Goal: Task Accomplishment & Management: Use online tool/utility

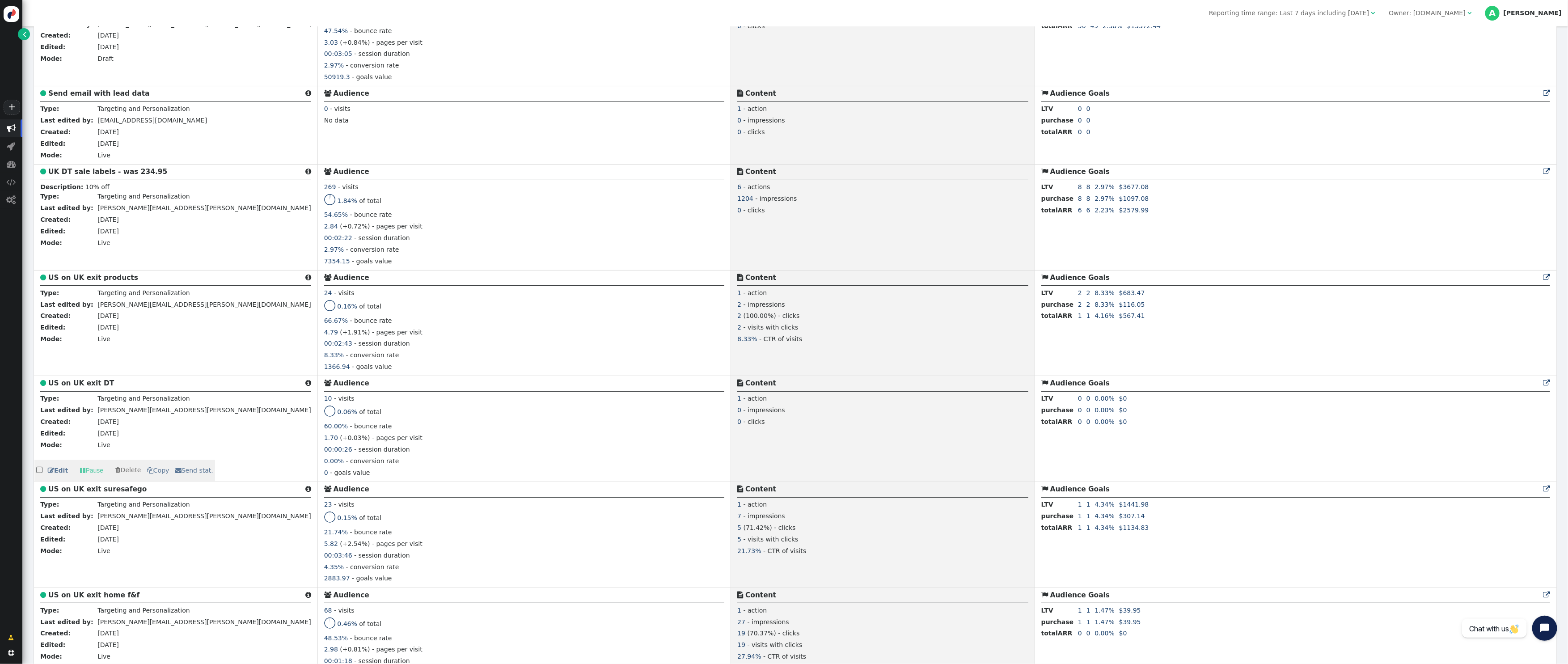
scroll to position [1318, 0]
click at [88, 266] on link " Pause" at bounding box center [91, 257] width 36 height 16
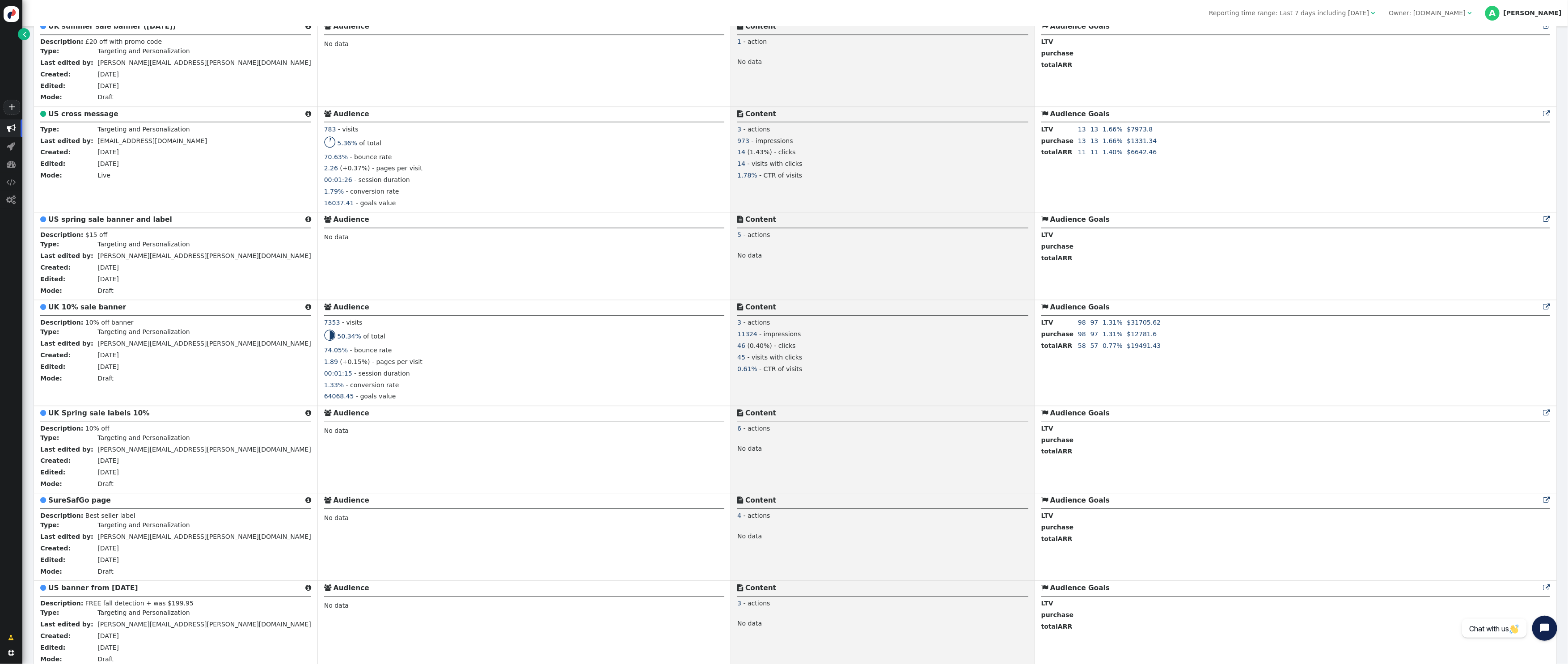
scroll to position [2096, 0]
click at [154, 399] on span " Copy" at bounding box center [154, 395] width 23 height 8
click at [189, 436] on span "2 " at bounding box center [188, 436] width 23 height 16
click at [169, 452] on input "text" at bounding box center [186, 452] width 92 height 16
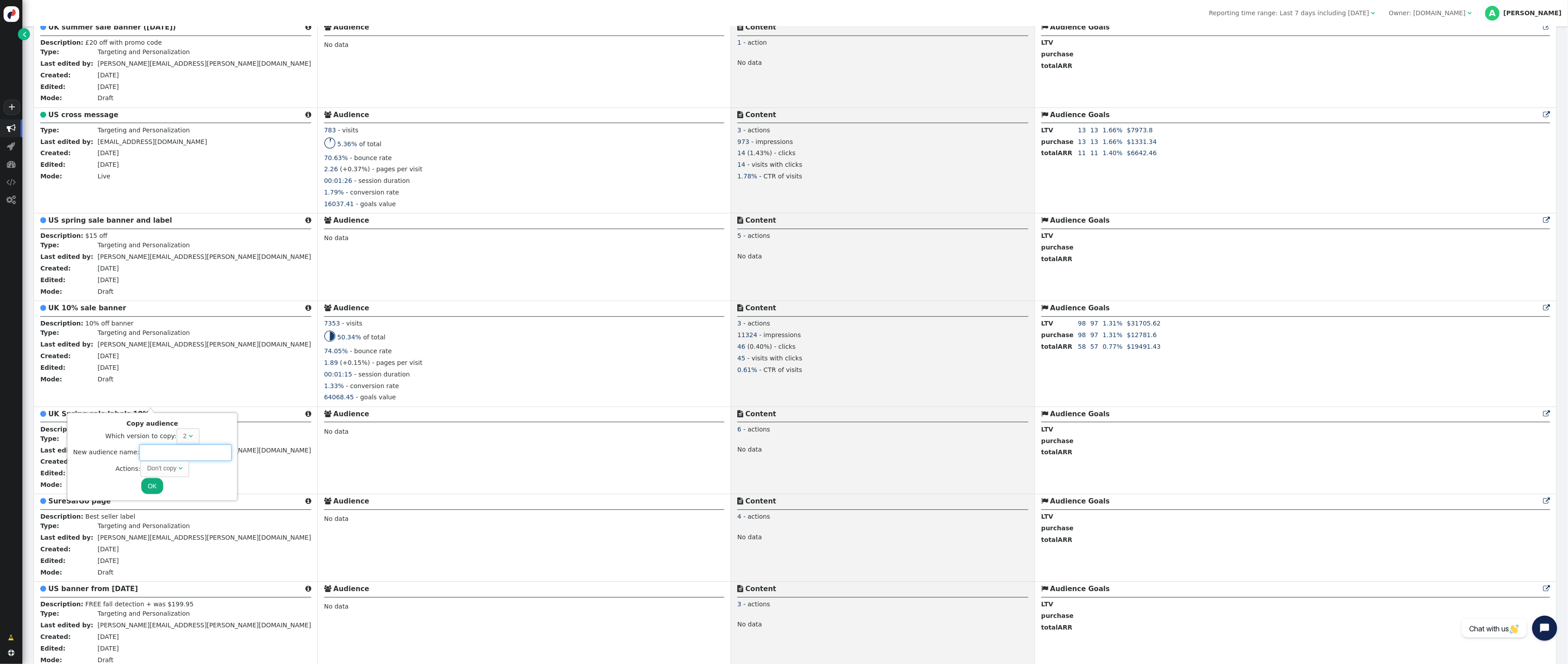
click at [157, 467] on div "Don't copy" at bounding box center [161, 469] width 29 height 9
click at [167, 446] on input "text" at bounding box center [186, 452] width 92 height 16
click at [144, 451] on input "text" at bounding box center [186, 452] width 92 height 16
drag, startPoint x: 163, startPoint y: 453, endPoint x: 145, endPoint y: 452, distance: 18.0
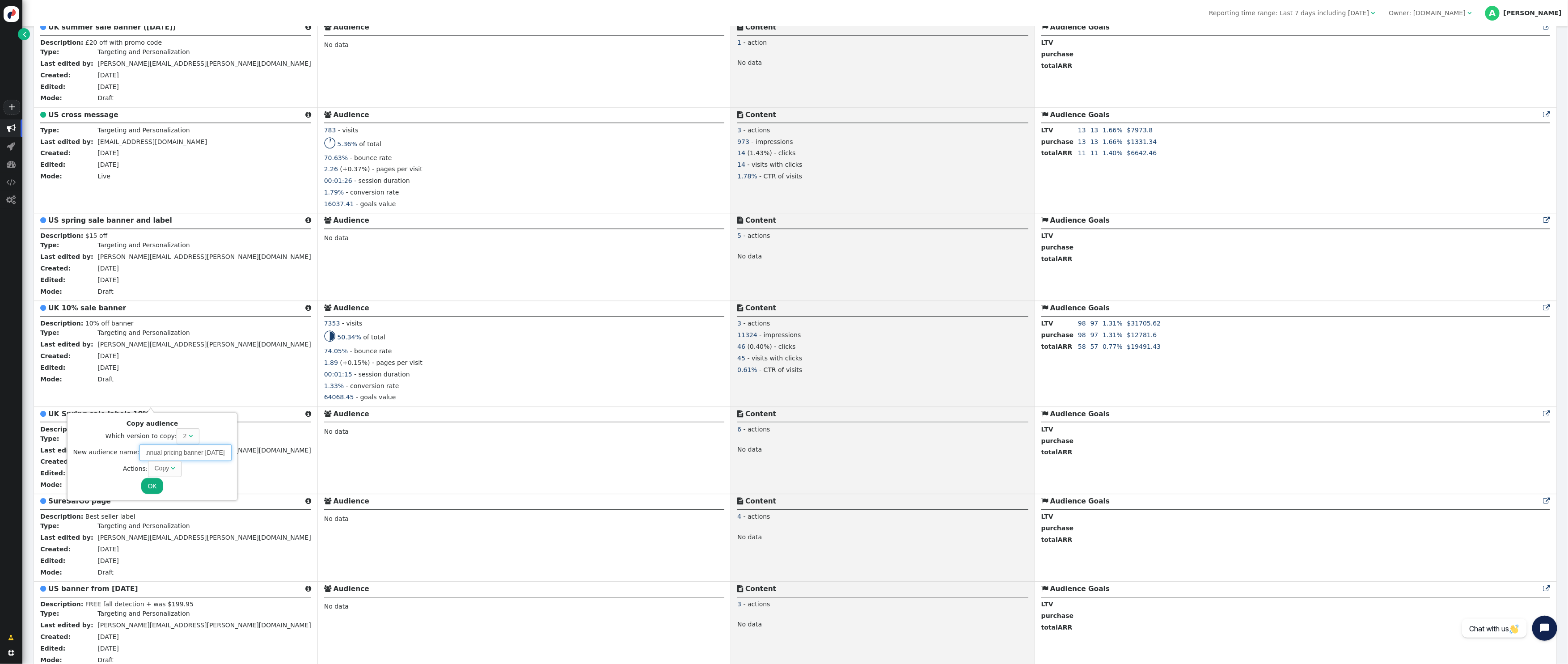
click at [145, 452] on input "Annual pricing banner [DATE]" at bounding box center [186, 452] width 92 height 16
drag, startPoint x: 164, startPoint y: 453, endPoint x: 123, endPoint y: 450, distance: 41.1
click at [123, 450] on div "New audience name: Annual pricing banner [DATE]" at bounding box center [153, 452] width 158 height 16
type input "UK annual pricing banner [DATE]"
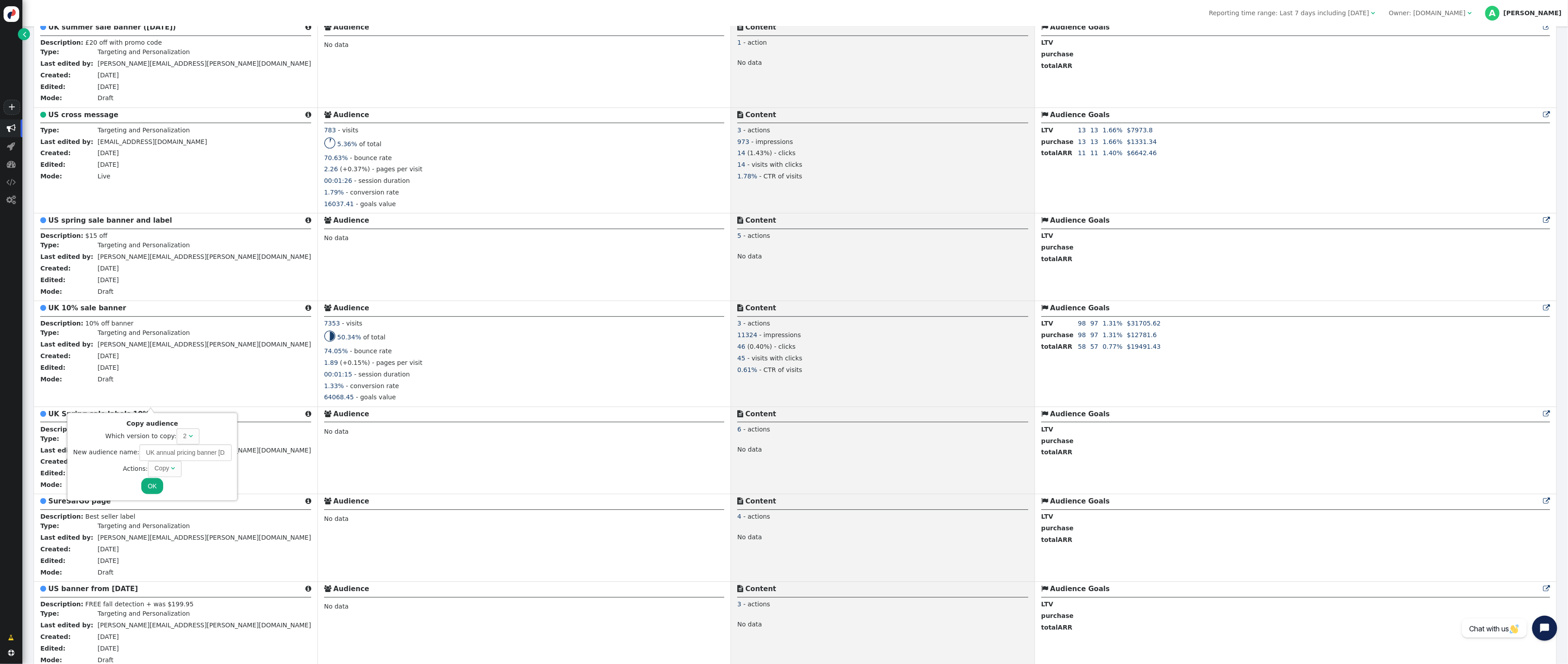
click at [150, 490] on button "OK" at bounding box center [152, 486] width 22 height 16
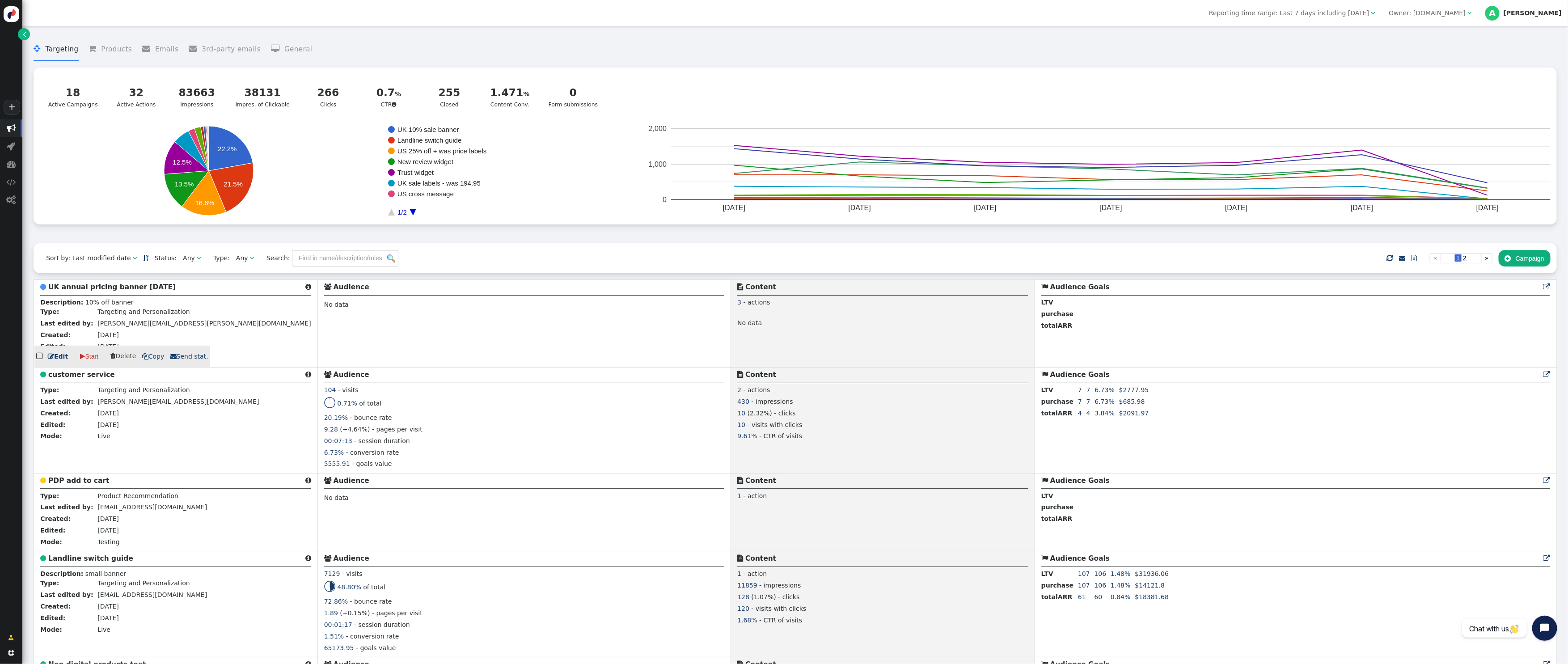
click at [57, 357] on link " Edit" at bounding box center [58, 357] width 20 height 9
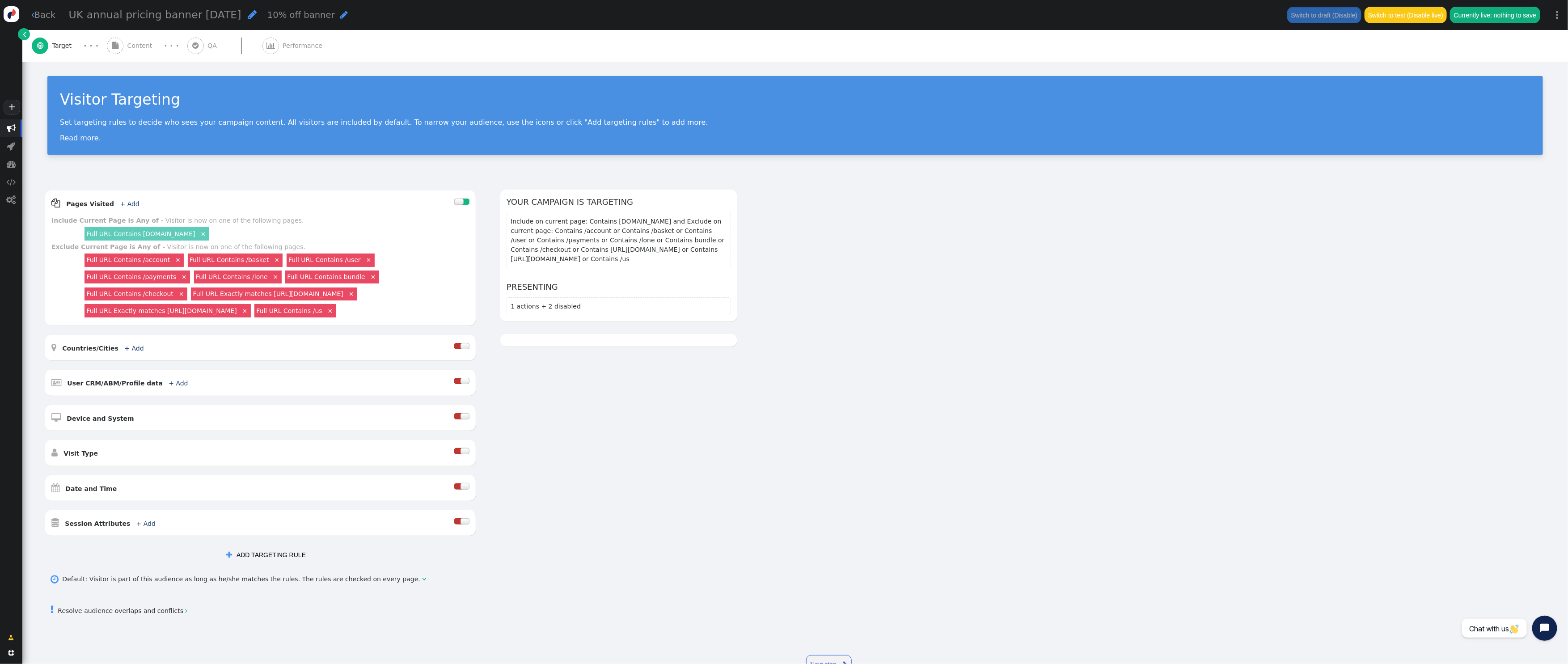
click at [146, 39] on div " Content" at bounding box center [131, 46] width 49 height 32
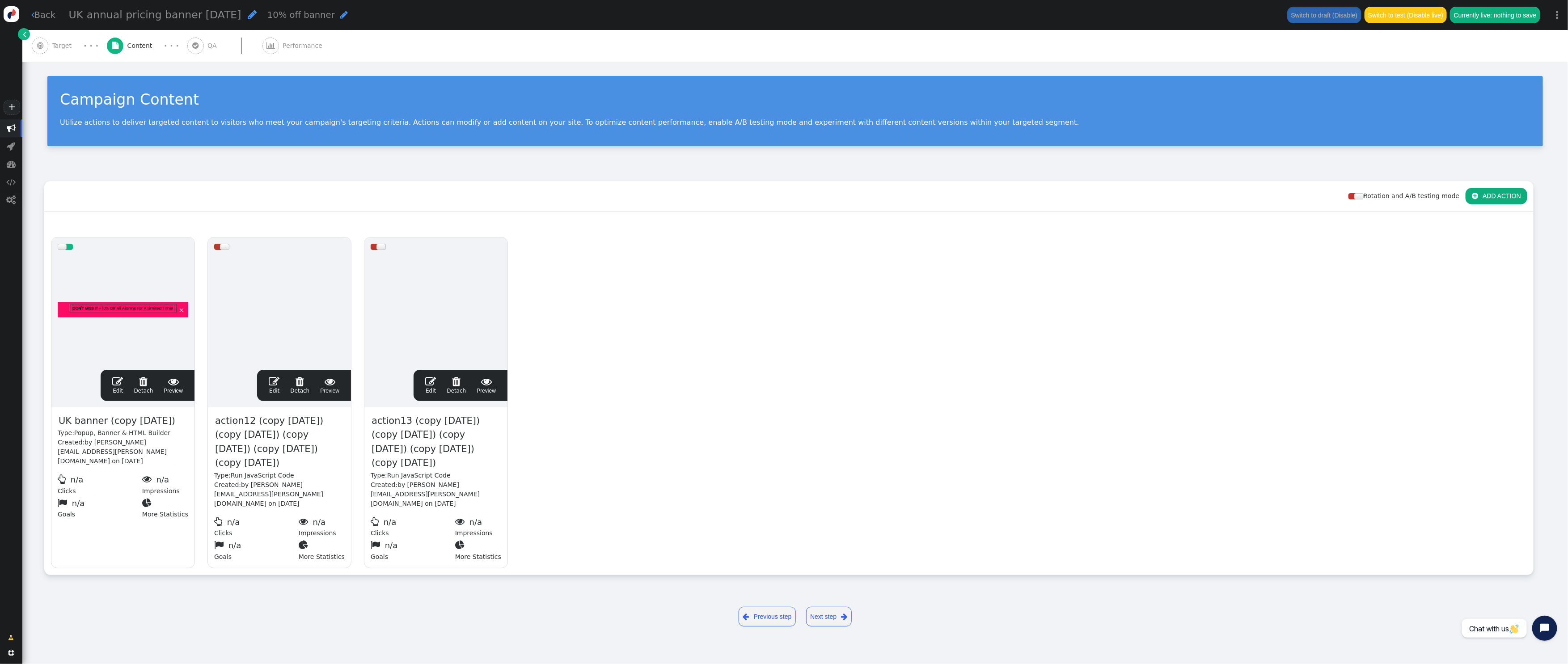
click at [123, 383] on span "" at bounding box center [117, 381] width 10 height 10
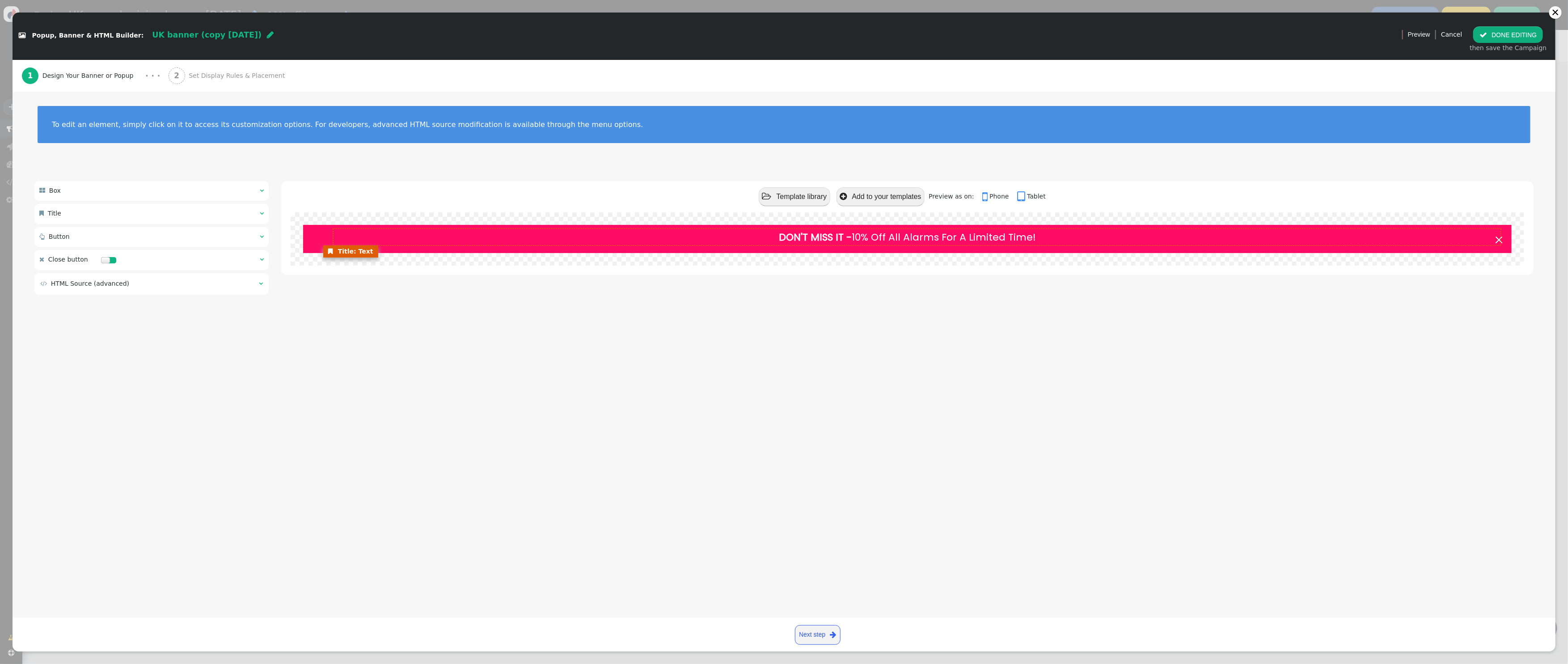
click at [1015, 235] on td "DON'T MISS IT - 10% Off All Alarms For A Limited Time!" at bounding box center [907, 238] width 1138 height 15
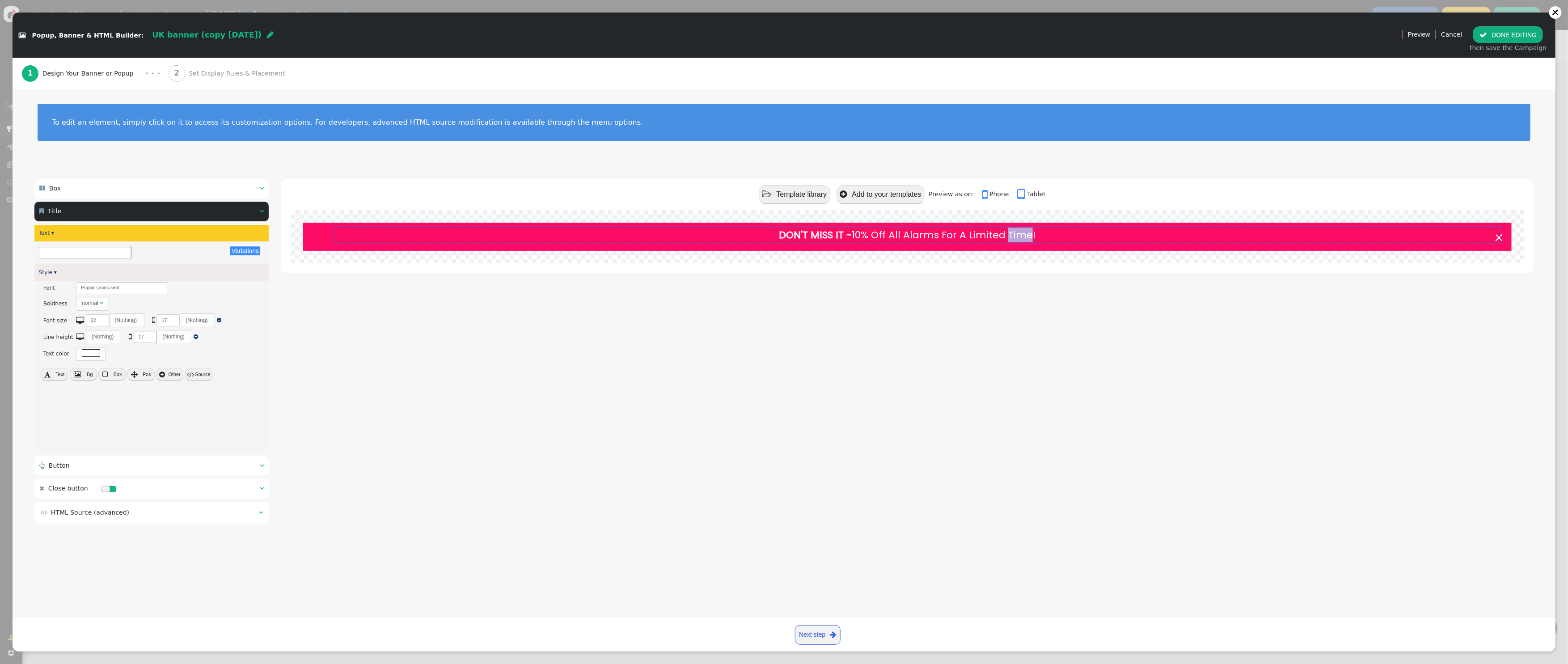
click at [1015, 235] on td "DON'T MISS IT - 10% Off All Alarms For A Limited Time!" at bounding box center [907, 235] width 1138 height 15
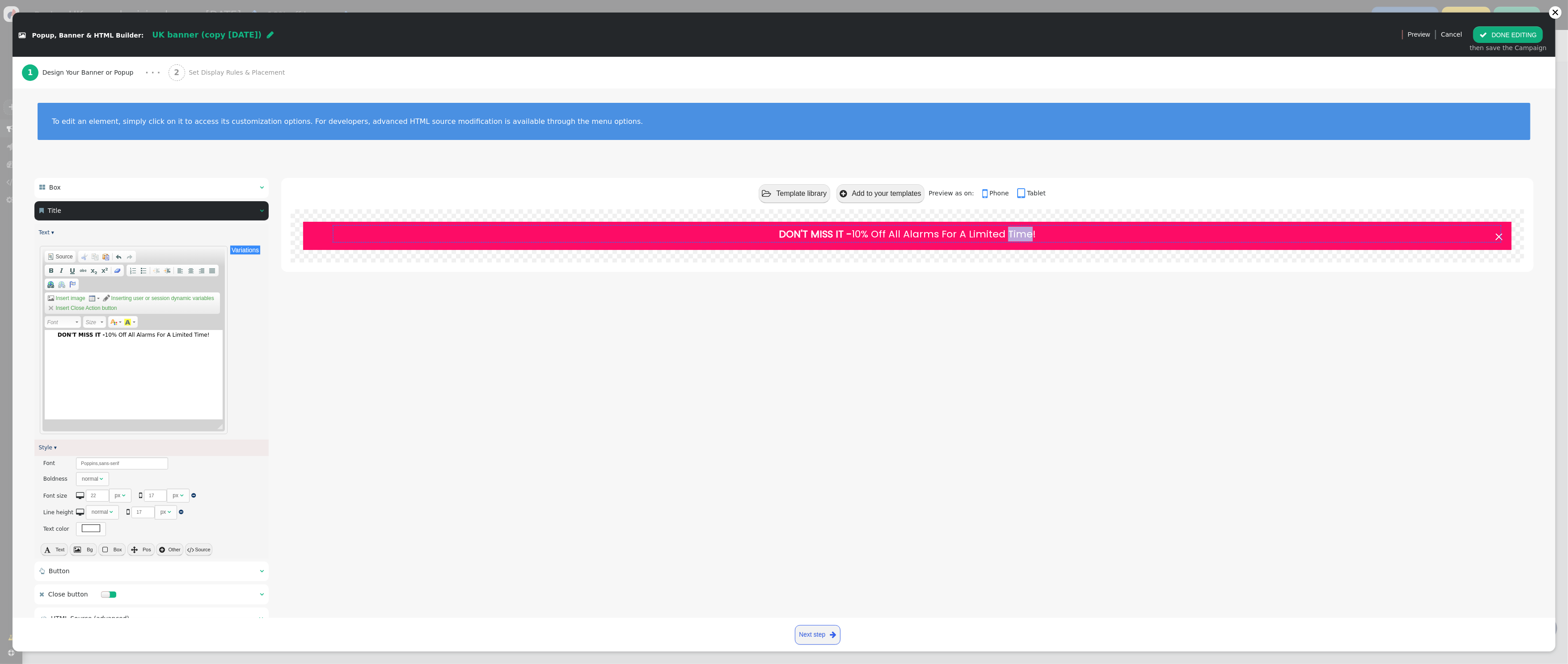
click at [1032, 234] on td "DON'T MISS IT - 10% Off All Alarms For A Limited Time!" at bounding box center [907, 234] width 1138 height 15
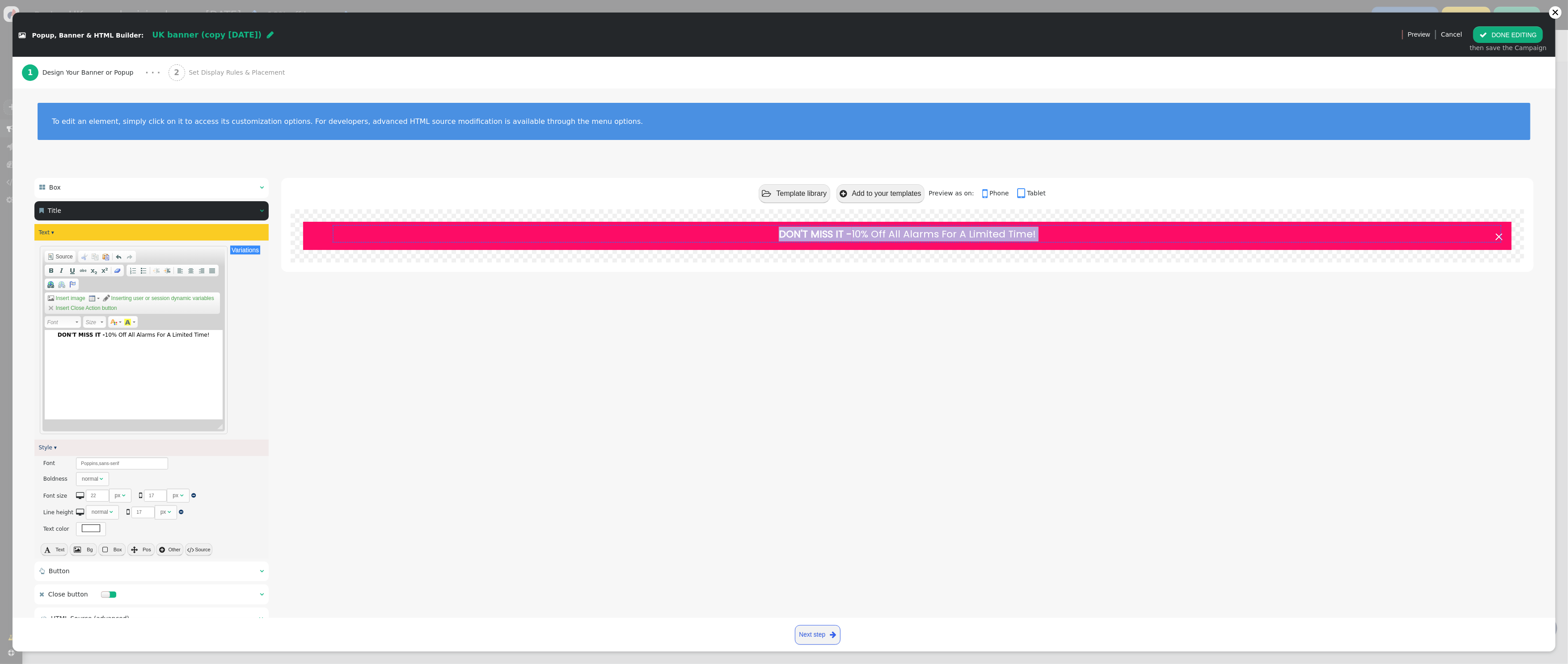
click at [1032, 234] on td "DON'T MISS IT - 10% Off All Alarms For A Limited Time!" at bounding box center [907, 234] width 1138 height 15
click at [988, 236] on td "DON'T MISS IT - 10% Off All Alarms For A Limited Time!" at bounding box center [907, 234] width 1138 height 15
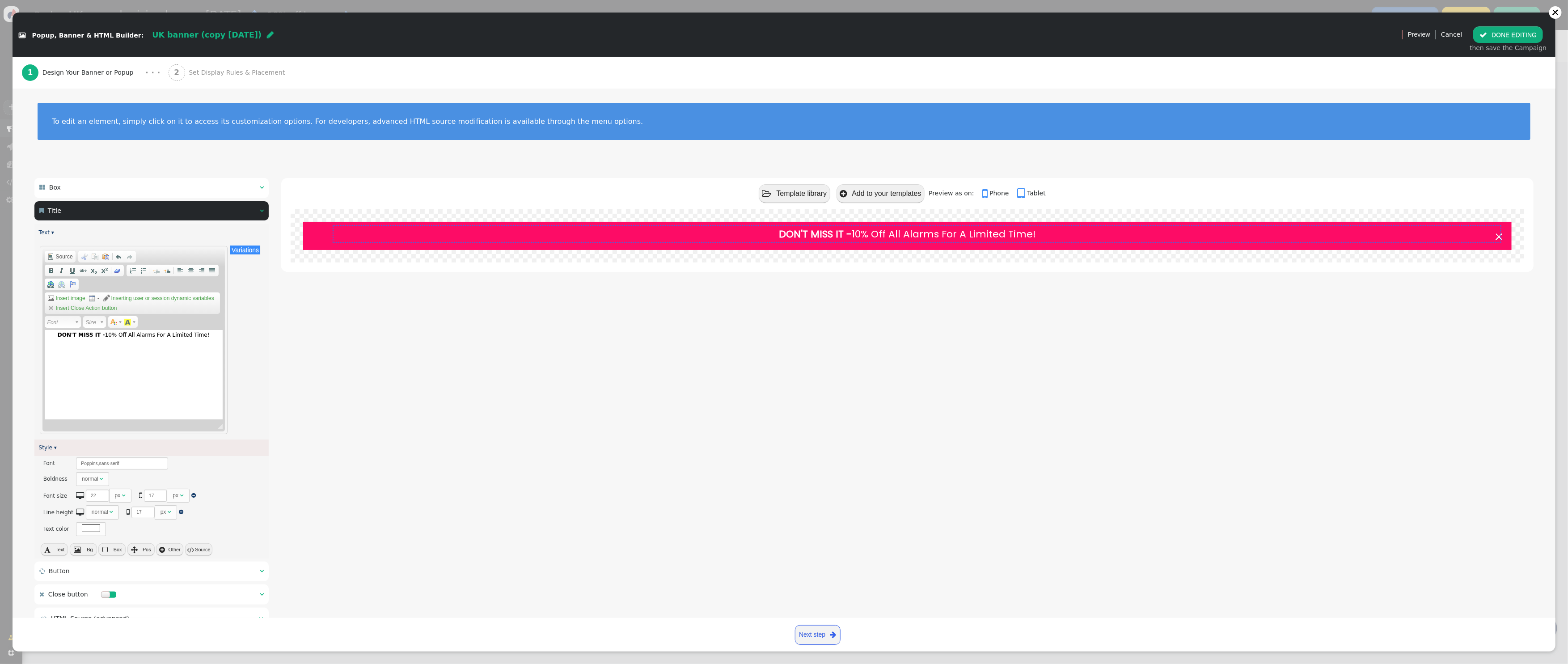
click at [125, 335] on td "DON'T MISS IT - 10% Off All Alarms For A Limited Time!" at bounding box center [133, 335] width 167 height 8
drag, startPoint x: 204, startPoint y: 333, endPoint x: 66, endPoint y: 331, distance: 138.0
click at [66, 331] on td "DON'T MISS IT - 10% Off All Alarms For A Limited Time!" at bounding box center [133, 335] width 167 height 8
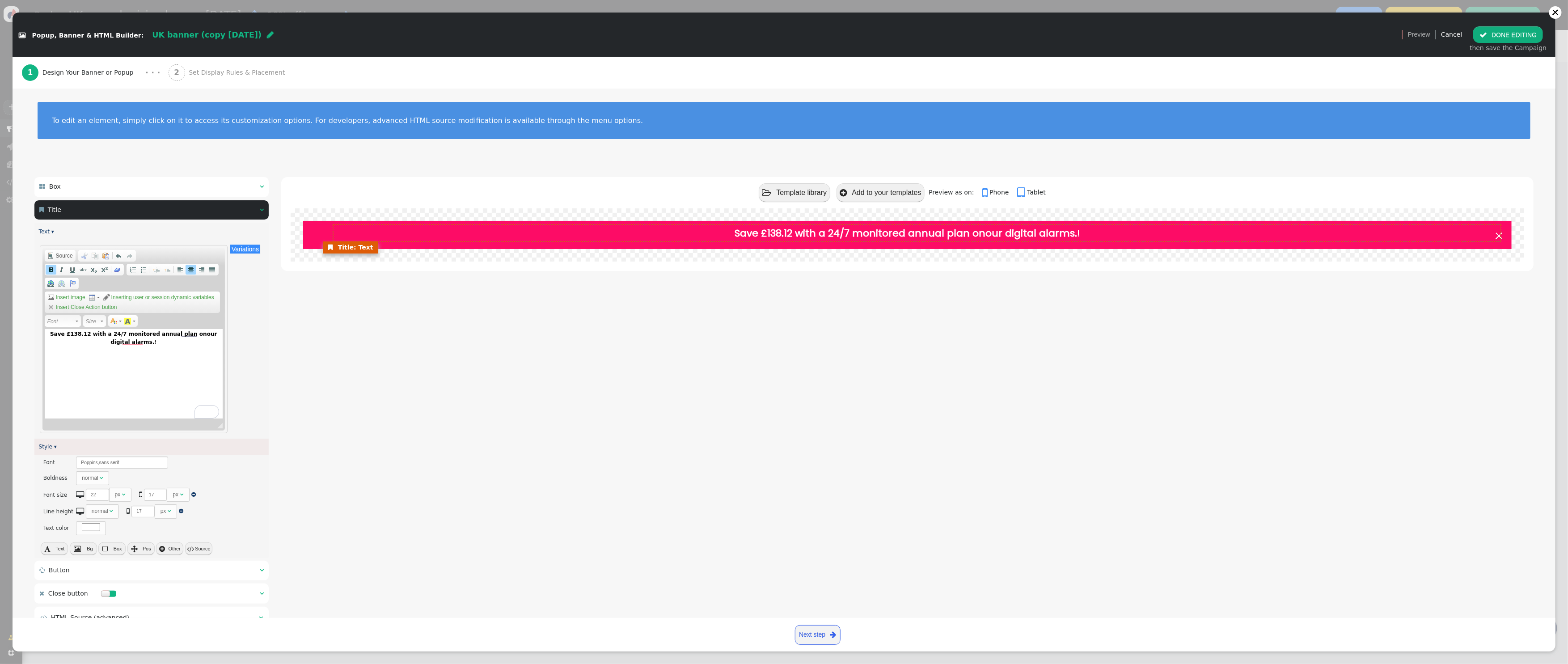
scroll to position [1, 0]
click at [987, 231] on b "Save £138.12 with a 24/7 monitored annual plan onour digital alarms." at bounding box center [905, 233] width 342 height 14
click at [1019, 229] on b "Save £138.12 with a 24/7 monitored annual plan onour digital alarms." at bounding box center [905, 233] width 342 height 14
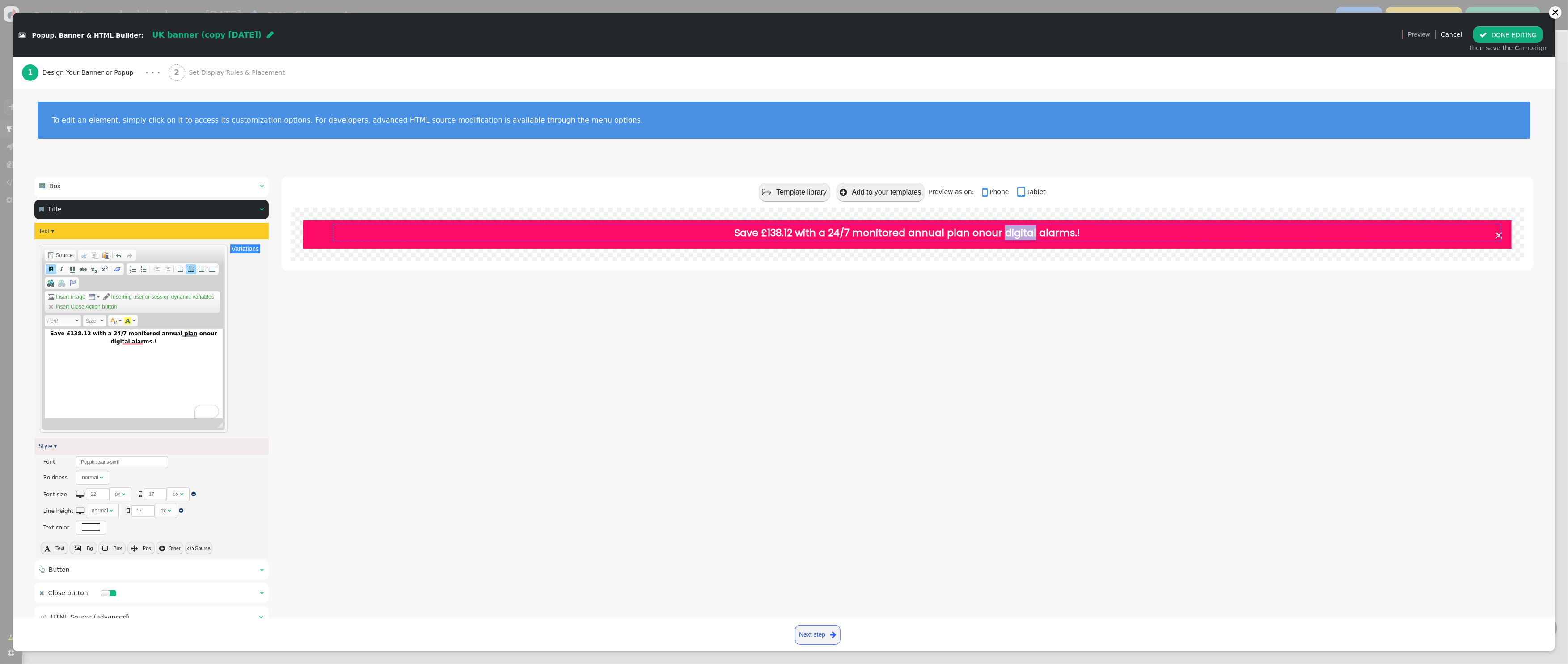
click at [1019, 229] on b "Save £138.12 with a 24/7 monitored annual plan onour digital alarms." at bounding box center [905, 233] width 342 height 14
drag, startPoint x: 1065, startPoint y: 229, endPoint x: 1069, endPoint y: 230, distance: 4.1
click at [1065, 229] on b "Save £138.12 with a 24/7 monitored annual plan onour digital alarms." at bounding box center [905, 233] width 342 height 14
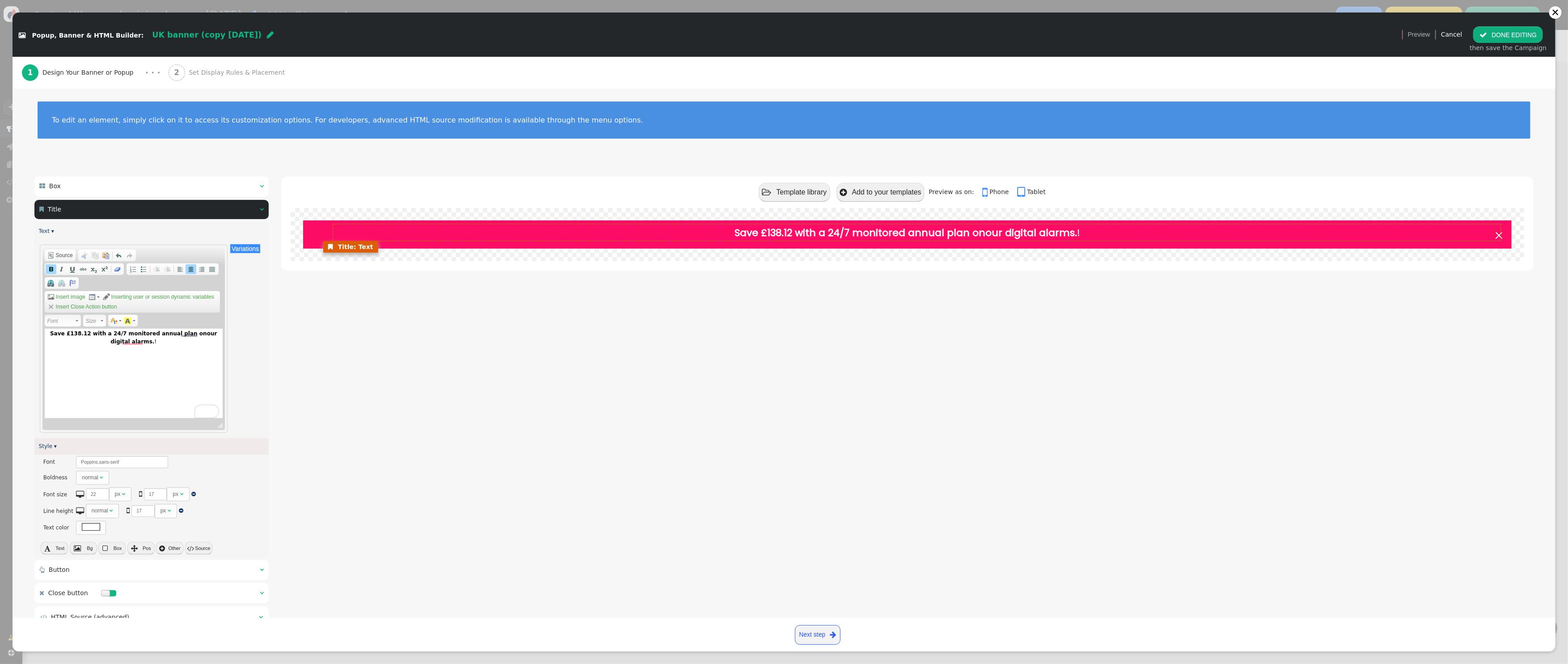
click at [1077, 231] on td "Save £138.12 with a 24/7 monitored annual plan onour digital alarms. !" at bounding box center [908, 233] width 1145 height 15
click at [1078, 233] on td "Save £138.12 with a 24/7 monitored annual plan onour digital alarms. !" at bounding box center [908, 233] width 1145 height 15
click at [188, 331] on b "Save £138.12 with a 24/7 monitored annual plan onour digital alarms." at bounding box center [133, 337] width 167 height 14
click at [1029, 235] on b "Save £138.12 with a 24/7 monitored annual plan on our digital alarms" at bounding box center [906, 233] width 343 height 14
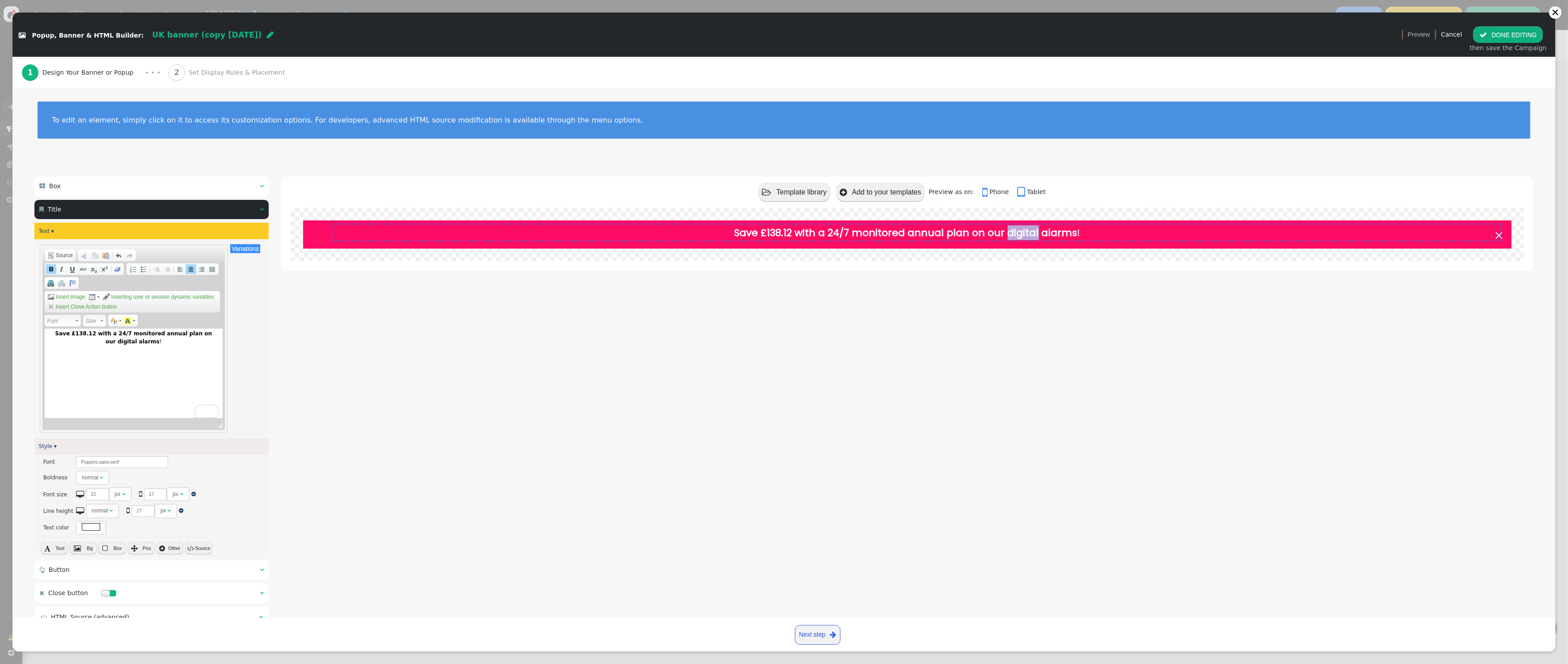
click at [1029, 235] on b "Save £138.12 with a 24/7 monitored annual plan on our digital alarms" at bounding box center [906, 233] width 343 height 14
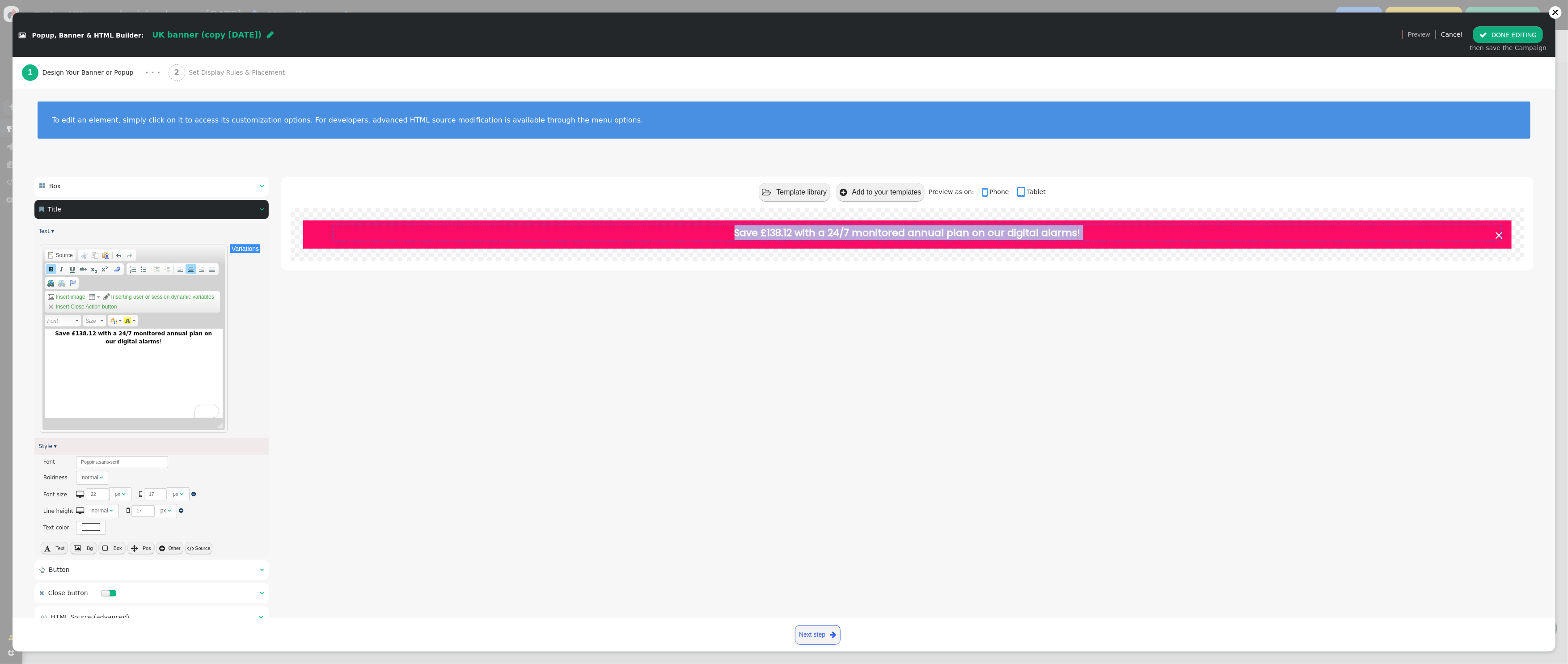
click at [1029, 235] on b "Save £138.12 with a 24/7 monitored annual plan on our digital alarms" at bounding box center [906, 233] width 343 height 14
copy tr "Save £138.12 with a 24/7 monitored annual plan on our digital alarms !"
click at [167, 356] on div "Save £138.12 with a 24/7 monitored annual plan on our digital alarms !" at bounding box center [133, 374] width 178 height 90
drag, startPoint x: 170, startPoint y: 347, endPoint x: 19, endPoint y: 326, distance: 152.5
click at [19, 326] on div " Box    Title   Text ▾ Variations There are alternatives. Default value: …" at bounding box center [784, 404] width 1543 height 480
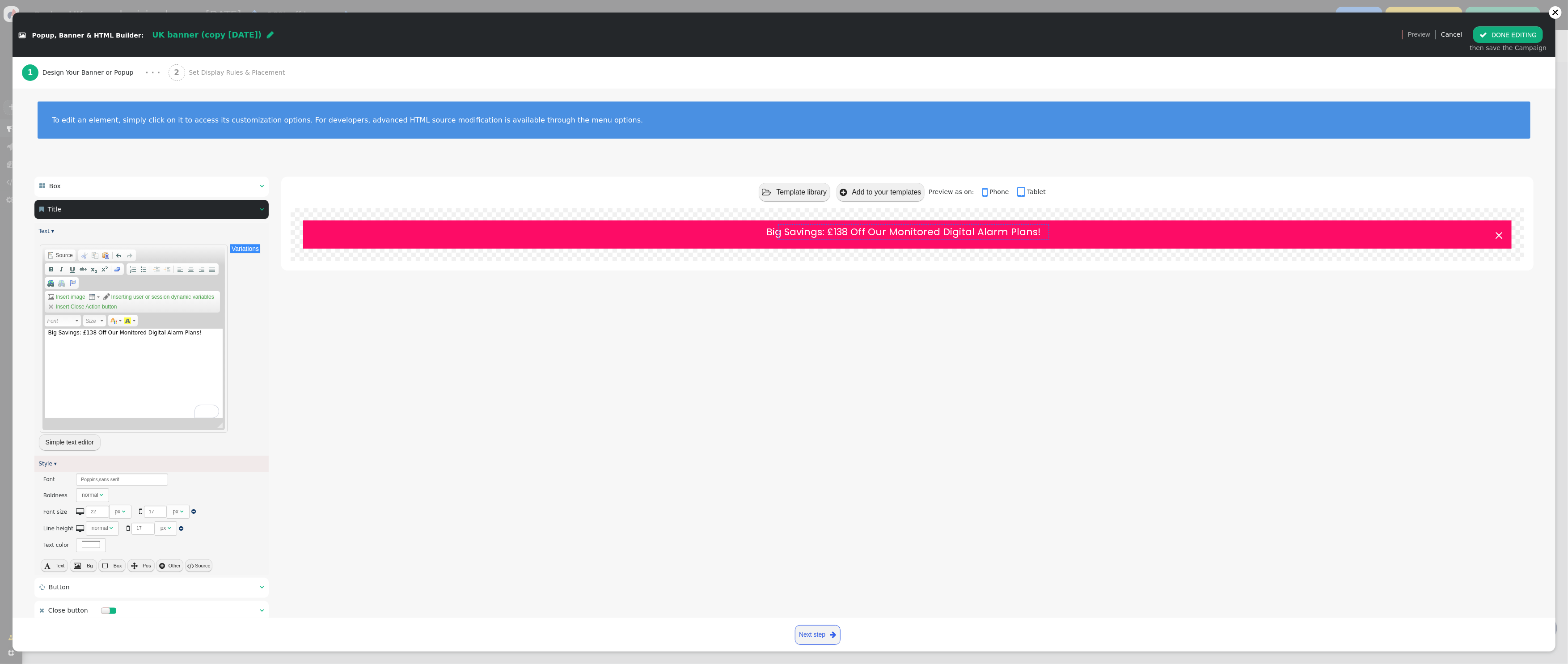
click at [115, 332] on div "Big Savings: £138 Off Our Monitored Digital Alarm Plans!" at bounding box center [133, 374] width 178 height 90
drag, startPoint x: 81, startPoint y: 332, endPoint x: 43, endPoint y: 331, distance: 38.0
click at [43, 331] on div "Editor toolbars Document Source Clipboard/Undo Cut Keyboard shortcut Command+X …" at bounding box center [134, 339] width 183 height 183
click at [50, 269] on span at bounding box center [51, 270] width 8 height 8
click at [103, 345] on div "Big Savings: £138 Off Our 24/7 Monitored Digital Alarm Plans!" at bounding box center [133, 374] width 178 height 90
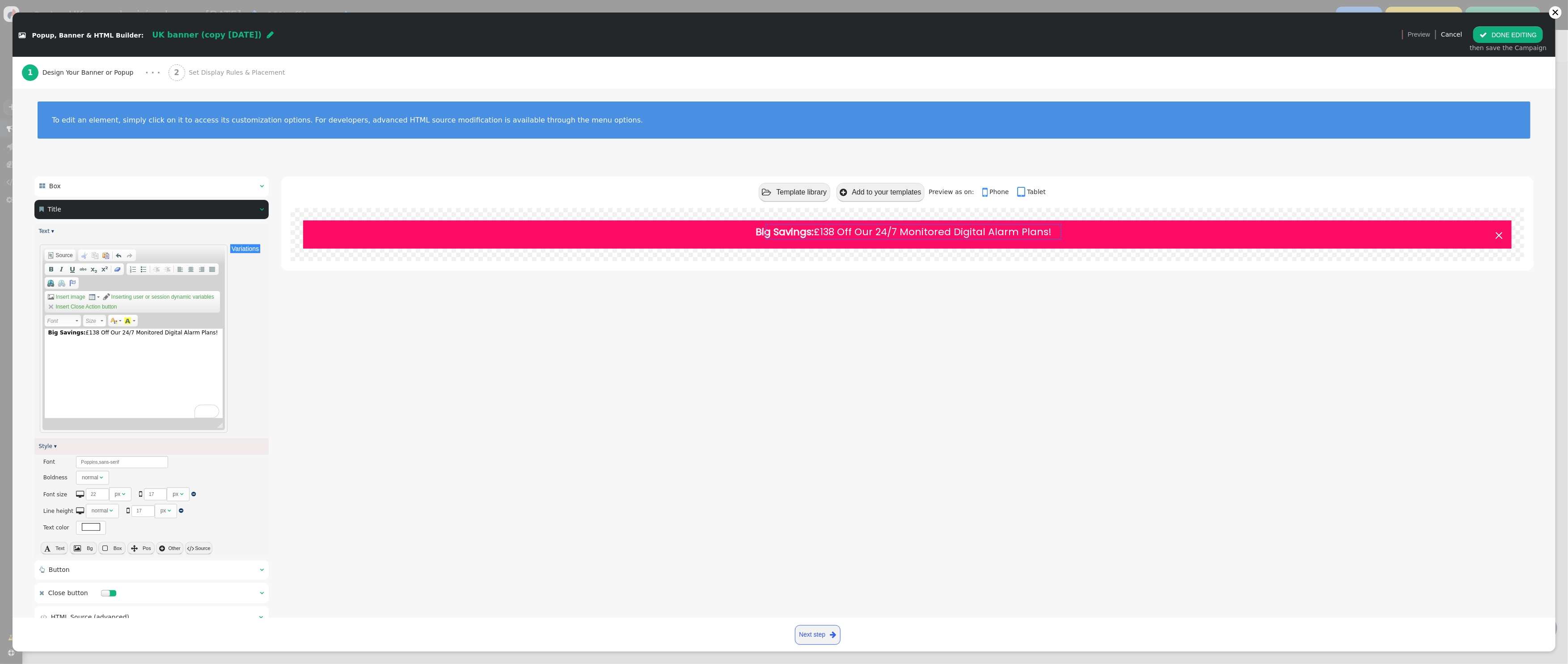
click at [83, 333] on div "Big Savings: £138 Off Our 24/7 Monitored Digital Alarm Plans!" at bounding box center [133, 374] width 178 height 90
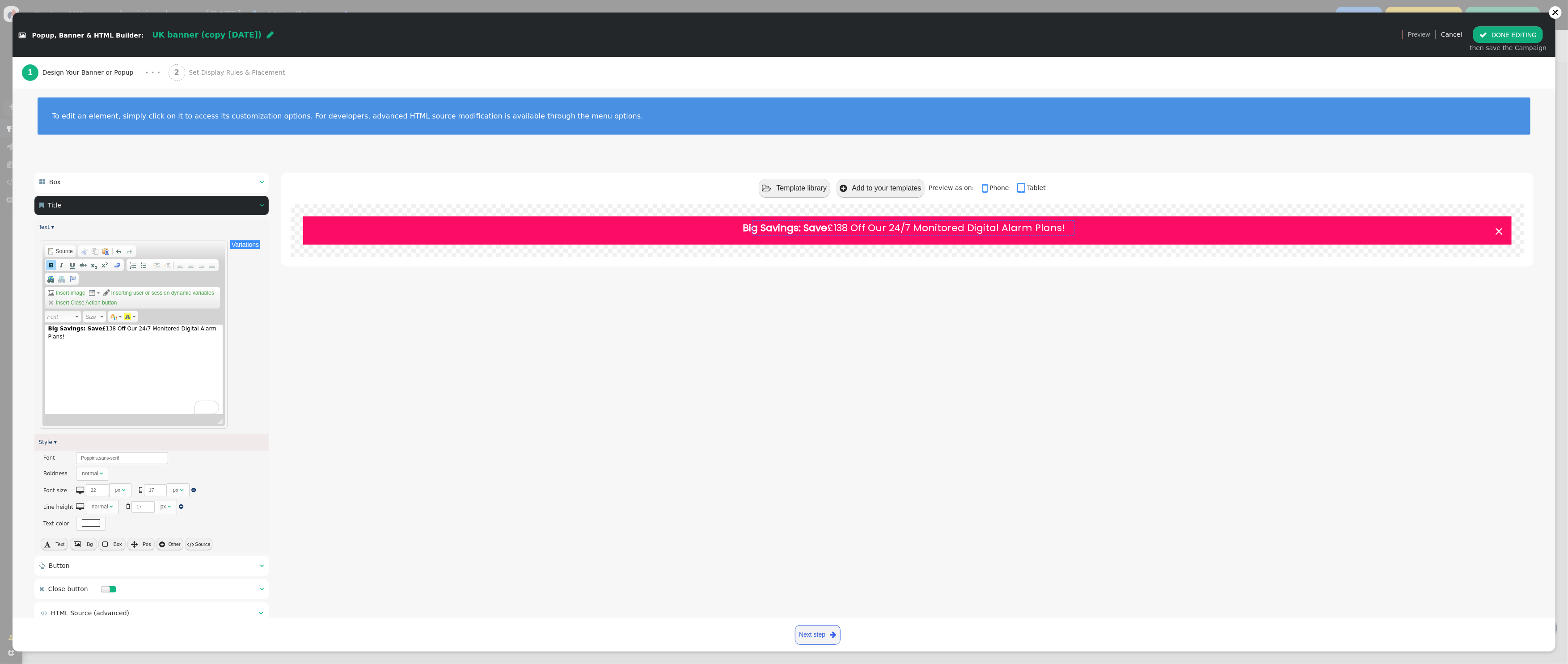
click at [121, 330] on div "Big Savings: Save £138 Off Our 24/7 Monitored Digital Alarm Plans!" at bounding box center [133, 369] width 178 height 90
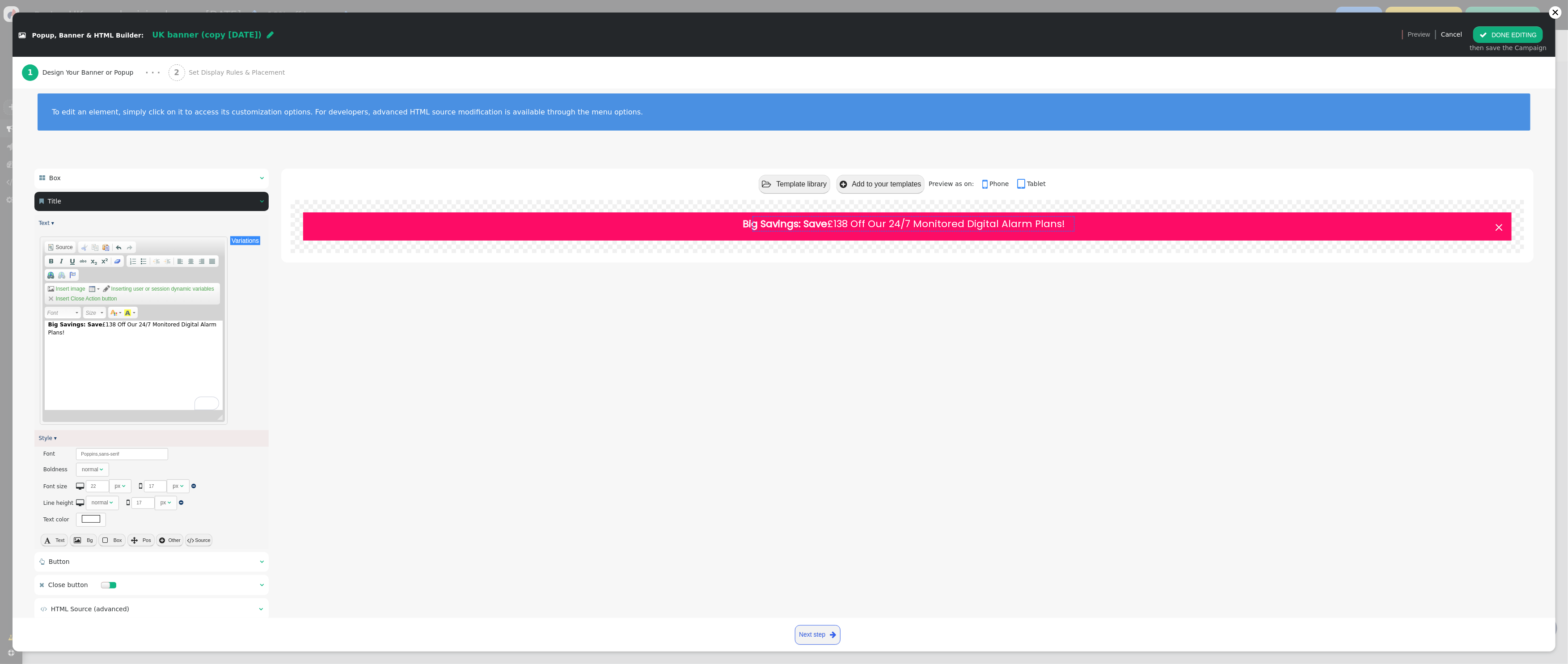
drag, startPoint x: 121, startPoint y: 330, endPoint x: 116, endPoint y: 329, distance: 5.1
click at [116, 329] on div "Big Savings: Save £138 Off Our 24/7 Monitored Digital Alarm Plans!" at bounding box center [133, 365] width 178 height 90
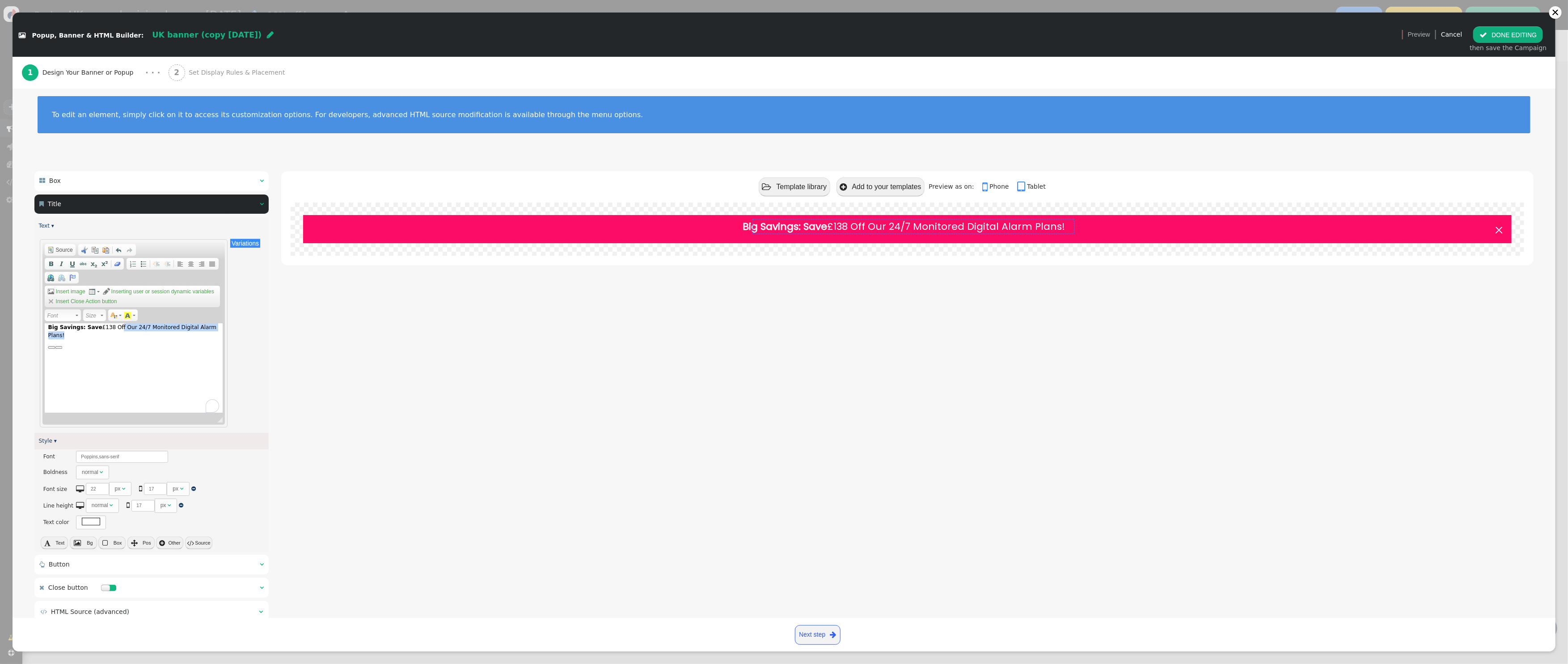
scroll to position [8, 0]
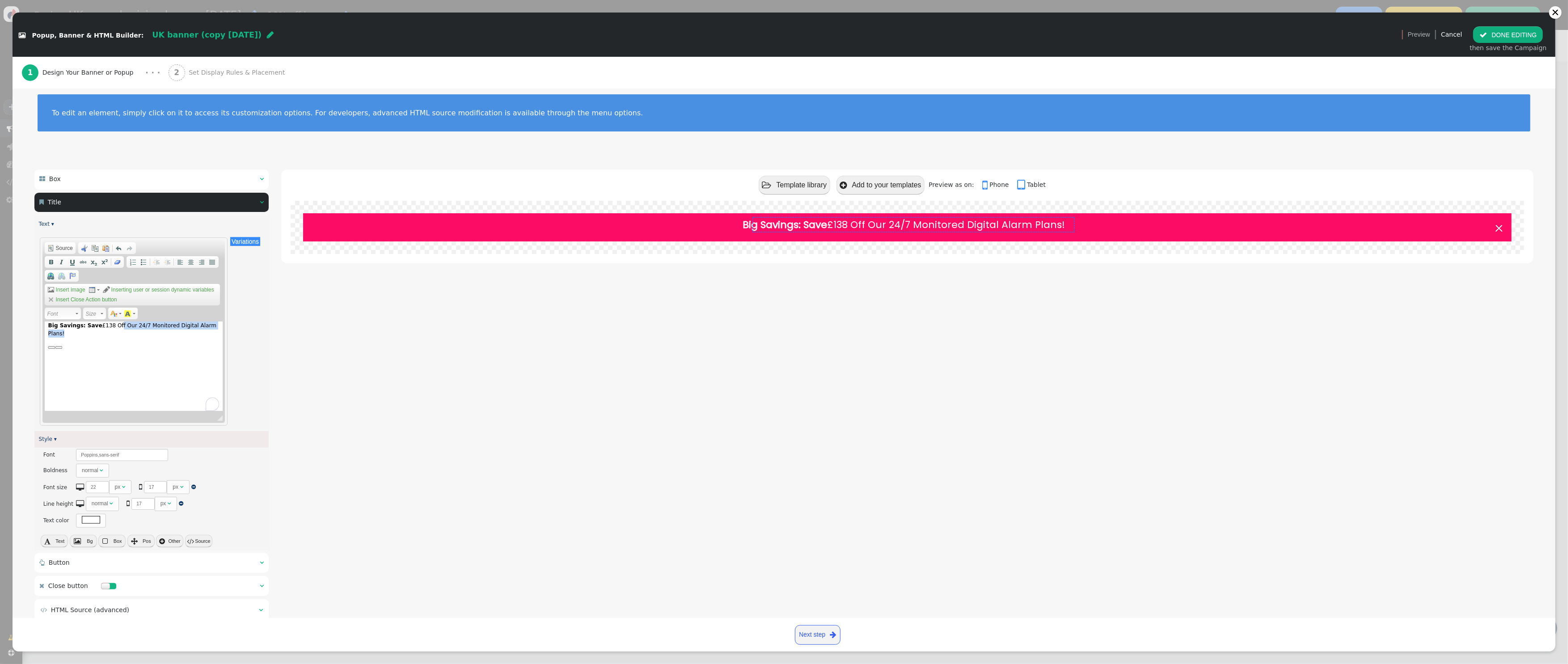
click at [123, 327] on div "Big Savings: Save £138 Off Our 24/7 Monitored Digital Alarm Plans!" at bounding box center [133, 366] width 178 height 90
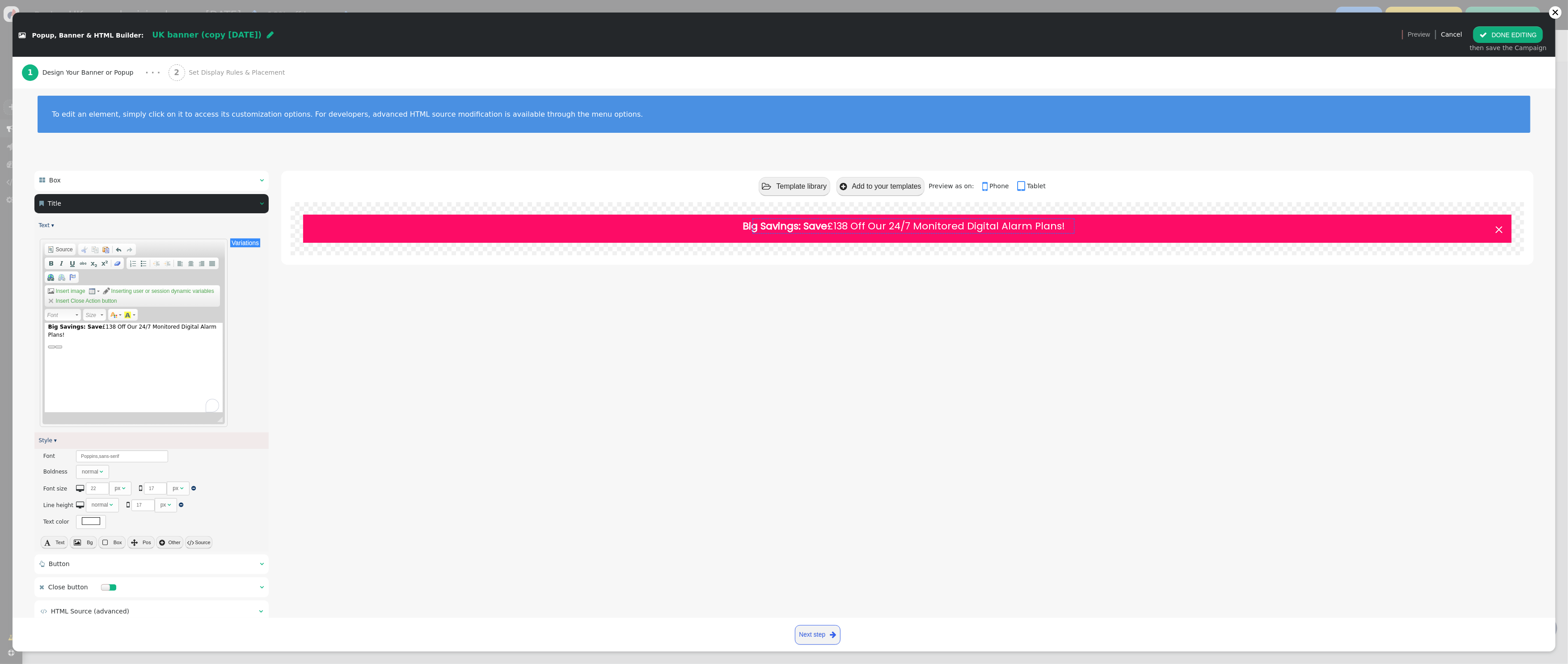
scroll to position [8, 0]
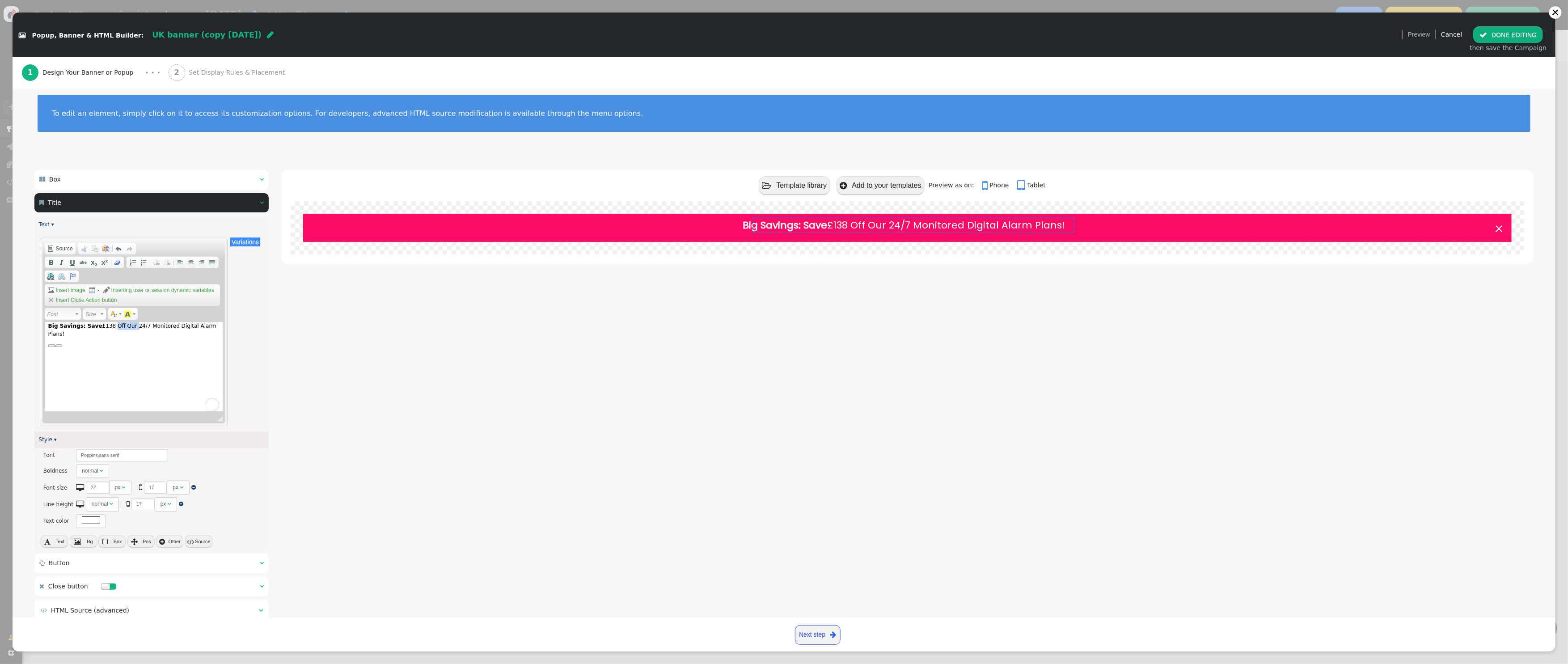
drag, startPoint x: 132, startPoint y: 325, endPoint x: 112, endPoint y: 326, distance: 20.0
click at [112, 326] on div "Big Savings: Save £138 Off Our 24/7 Monitored Digital Alarm Plans!" at bounding box center [133, 366] width 178 height 90
click at [80, 335] on div "Big Savings: Save £138 With An Annual 24/7 Monitored Digital Alarm Plans!" at bounding box center [133, 366] width 178 height 90
click at [958, 352] on div " Template library  Add to your templates Preview as on:  Phone  Tablet Big …" at bounding box center [907, 397] width 1252 height 455
drag, startPoint x: 96, startPoint y: 325, endPoint x: 84, endPoint y: 325, distance: 12.0
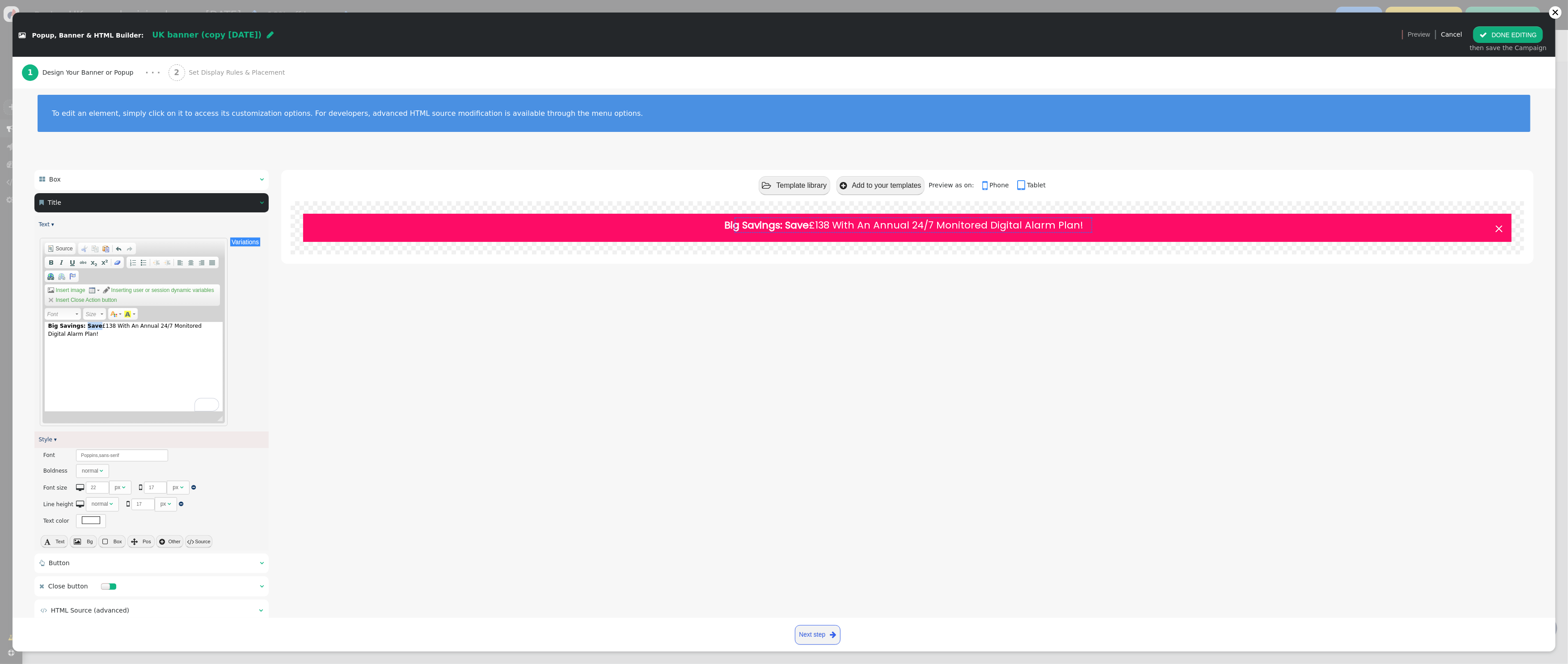
click at [84, 325] on div "Big Savings: Save £138 With An Annual 24/7 Monitored Digital Alarm Plan!" at bounding box center [133, 366] width 178 height 90
click at [50, 262] on span at bounding box center [51, 263] width 8 height 8
click at [109, 357] on div "Big Savings: Save £138 With An Annual 24/7 Monitored Digital Alarm Plan!" at bounding box center [133, 366] width 178 height 90
click at [795, 223] on font "Big Savings: Save £138 With An Annual 24/7 Monitored Digital Alarm Plan!" at bounding box center [903, 224] width 359 height 14
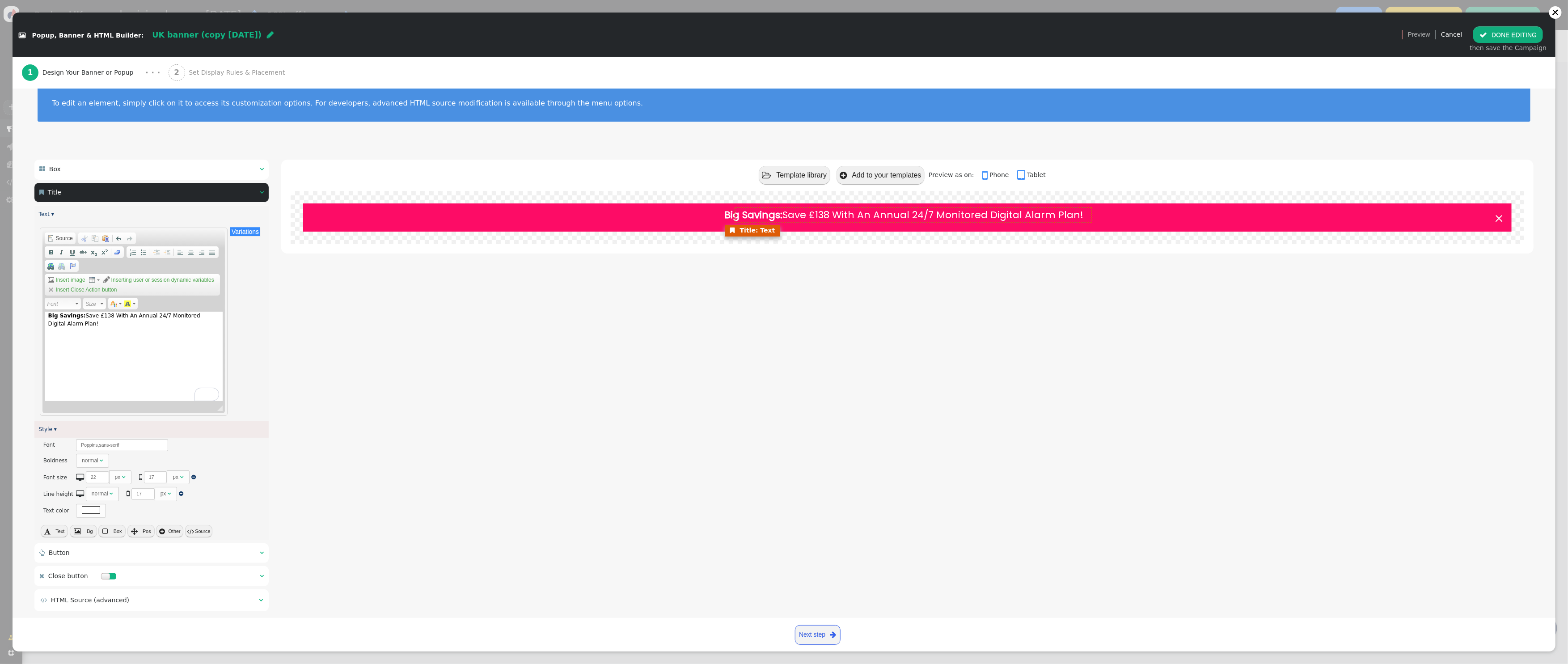
scroll to position [19, 0]
click at [859, 213] on font "Big Savings: Save £138 With An Annual 24/7 Monitored Digital Alarm Plan!" at bounding box center [903, 214] width 359 height 14
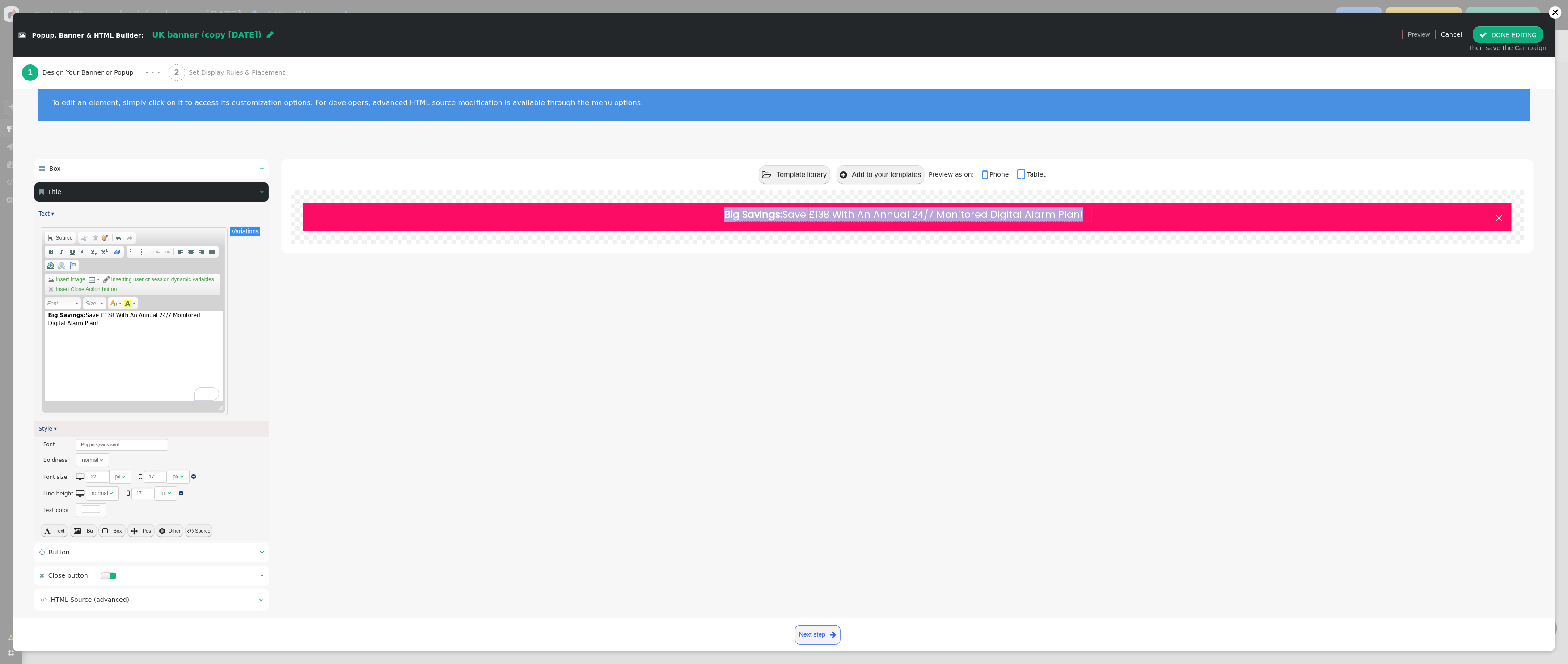
click at [859, 213] on font "Big Savings: Save £138 With An Annual 24/7 Monitored Digital Alarm Plan!" at bounding box center [903, 214] width 359 height 14
copy div "Big Savings: Save £138 With An Annual 24/7 Monitored Digital Alarm Plan!"
click at [916, 223] on div "Big Savings: Save £138 With An Annual 24/7 Monitored Digital Alarm Plan!" at bounding box center [908, 217] width 1209 height 28
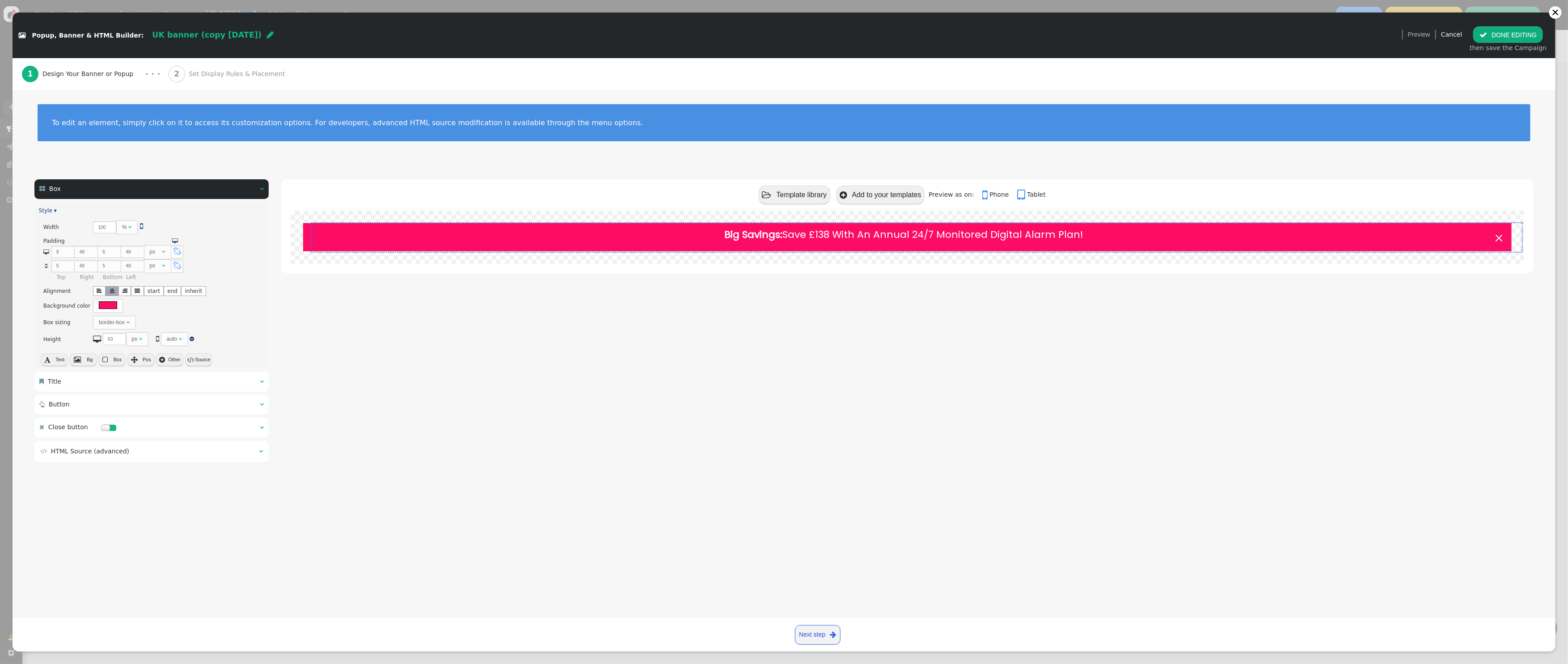
click at [765, 234] on strong "Big Savings:" at bounding box center [753, 234] width 58 height 14
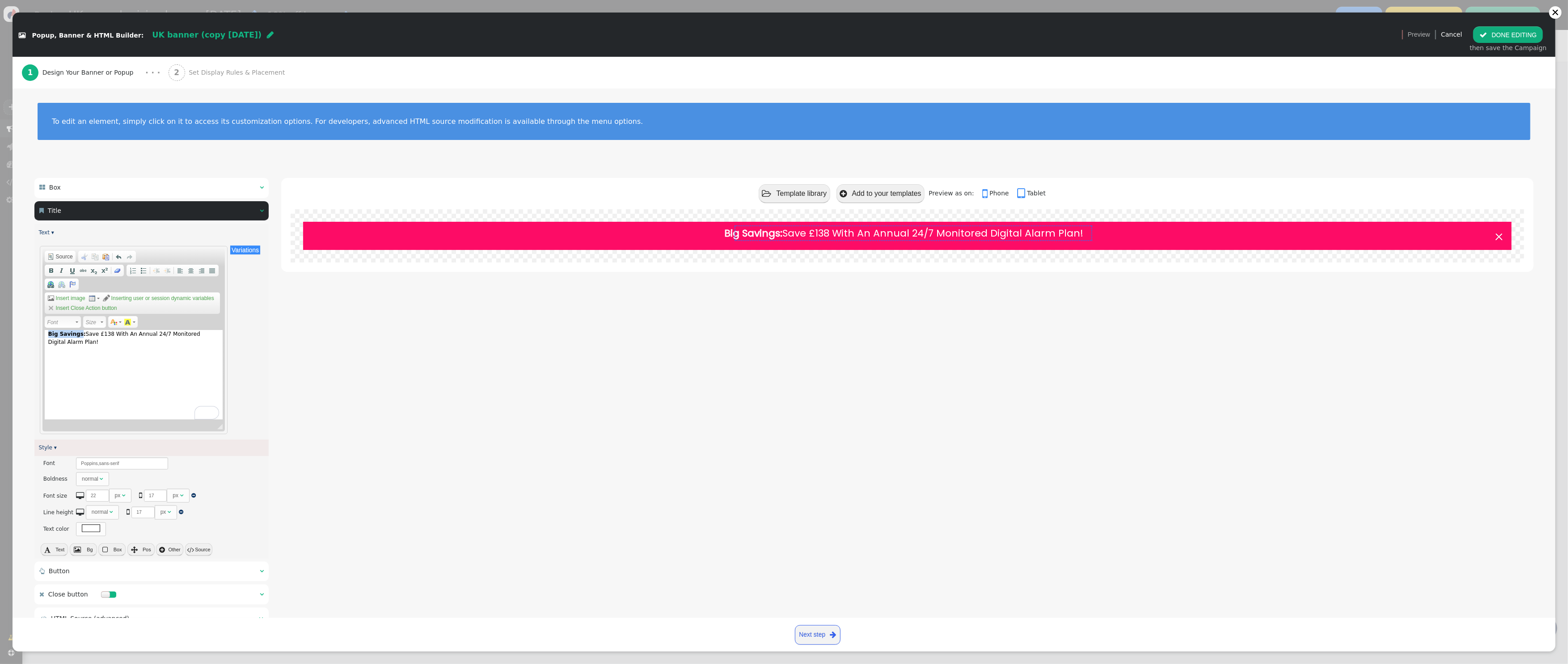
drag, startPoint x: 79, startPoint y: 333, endPoint x: 44, endPoint y: 330, distance: 35.1
click at [44, 330] on div "Big Savings: Save £138 With An Annual 24/7 Monitored Digital Alarm Plan!" at bounding box center [133, 374] width 178 height 90
click at [812, 631] on link "Next step " at bounding box center [817, 635] width 45 height 20
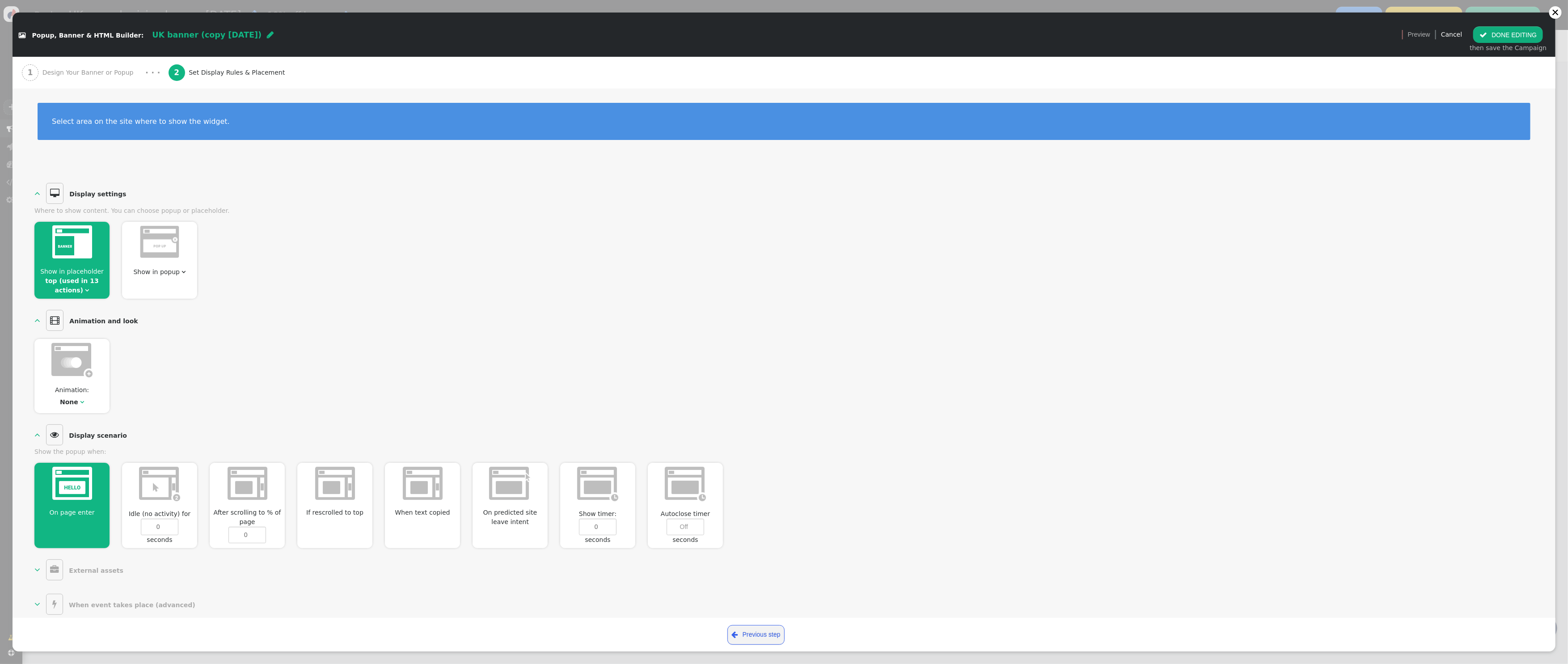
click at [80, 404] on span "" at bounding box center [82, 402] width 4 height 7
click at [1500, 34] on button " DONE EDITING" at bounding box center [1509, 34] width 70 height 16
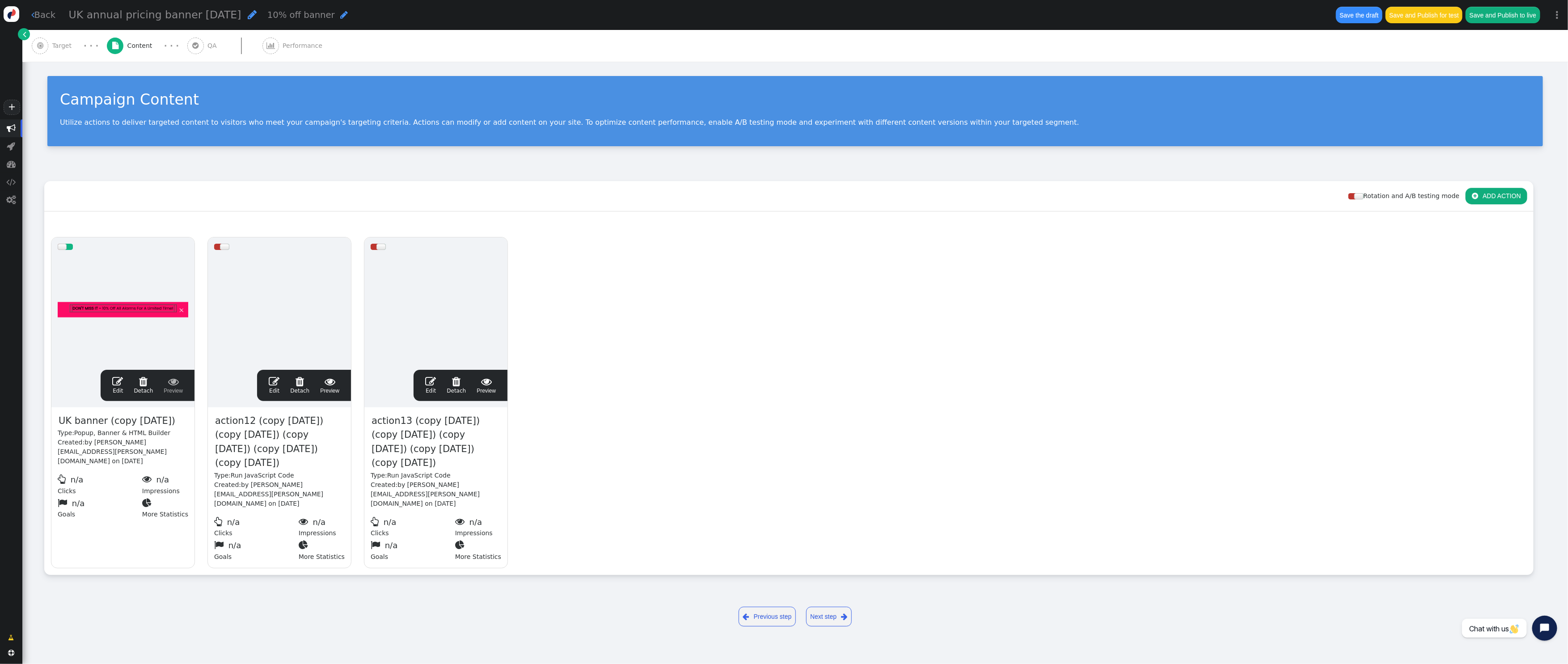
click at [1261, 50] on div " Target · · ·  Content · · ·  QA  Performance" at bounding box center [796, 46] width 1527 height 32
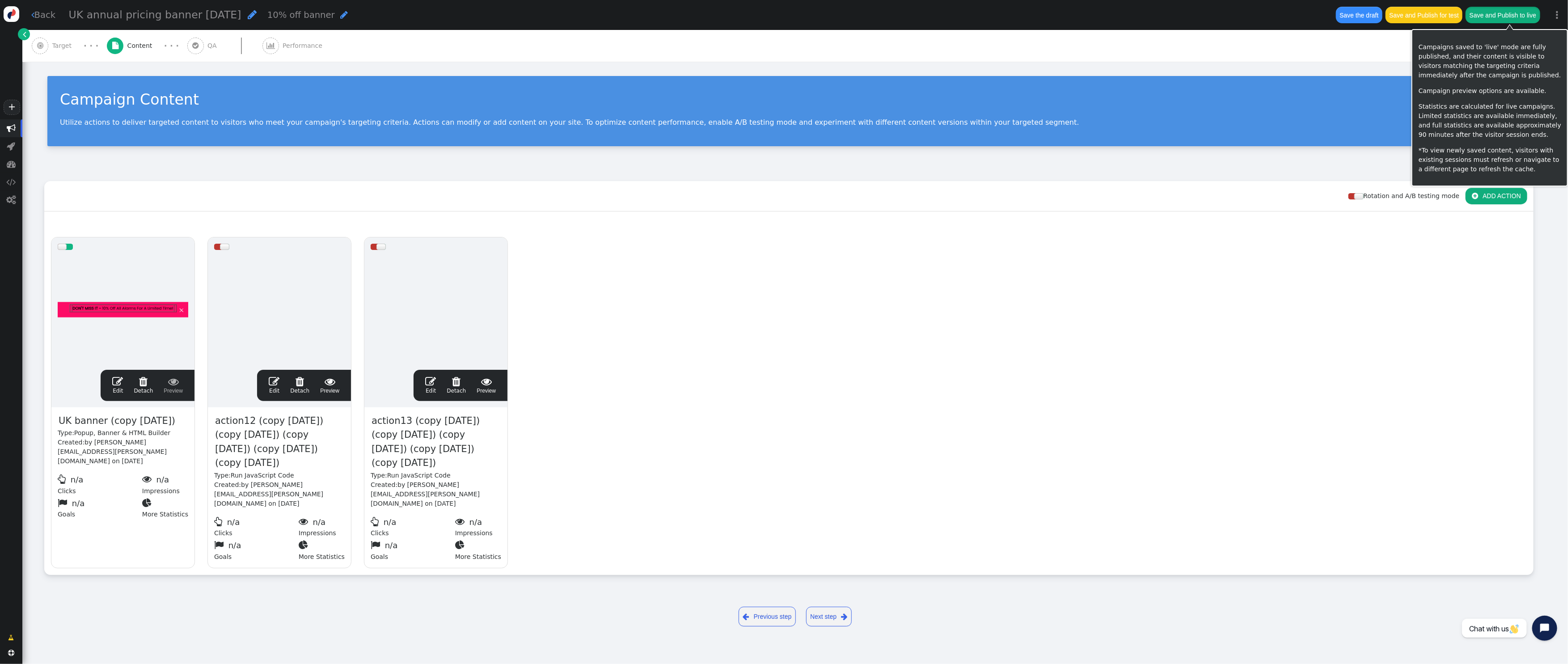
click at [1505, 14] on button "Save and Publish to live" at bounding box center [1503, 14] width 74 height 16
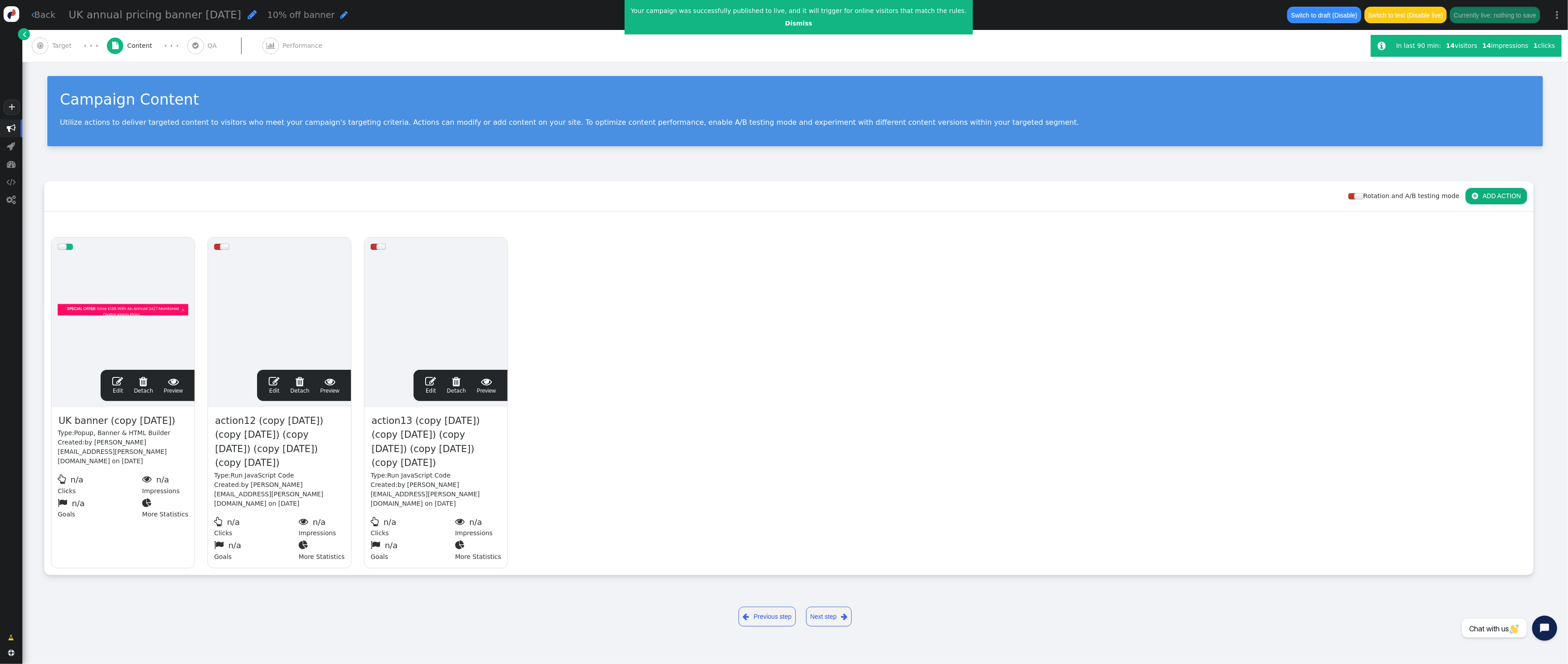
click at [114, 391] on link " Edit" at bounding box center [117, 386] width 10 height 19
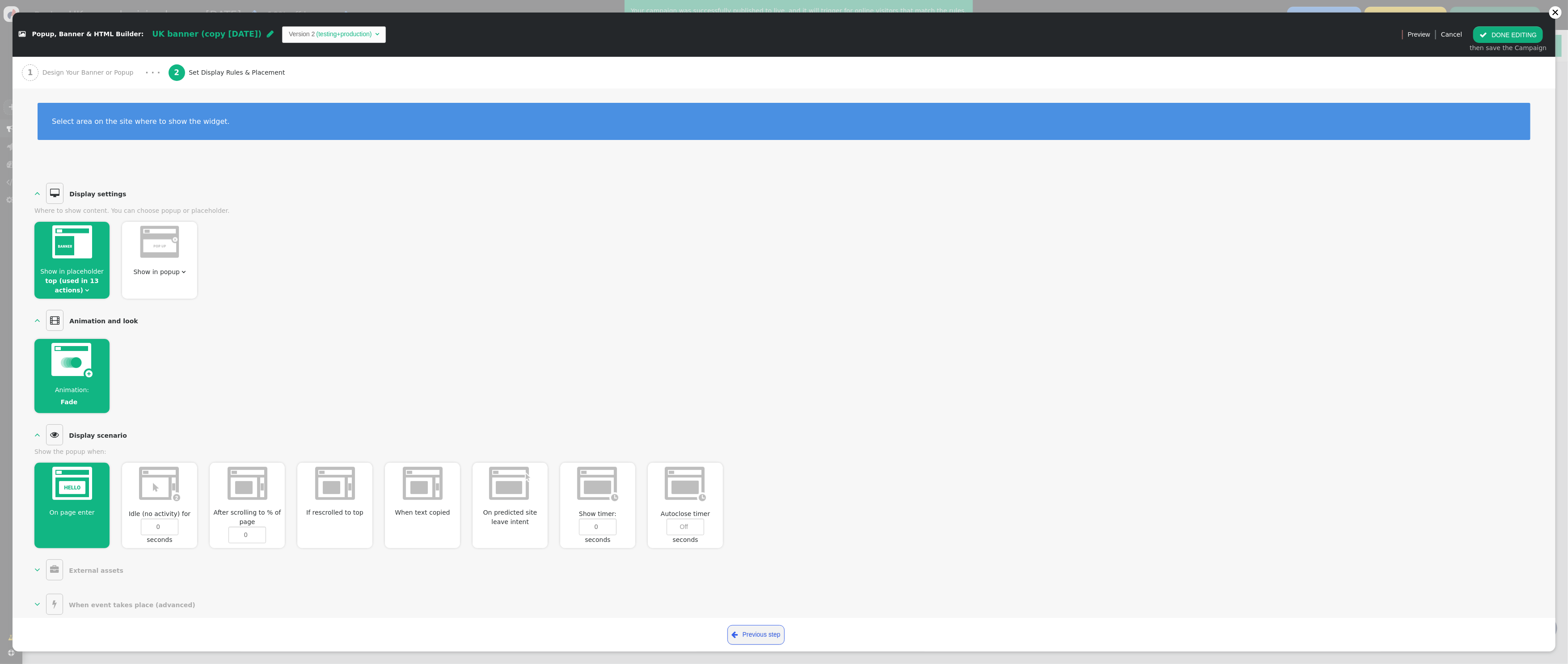
click at [71, 400] on div "Fade" at bounding box center [70, 403] width 17 height 9
click at [1511, 30] on button " DONE EDITING" at bounding box center [1509, 34] width 70 height 16
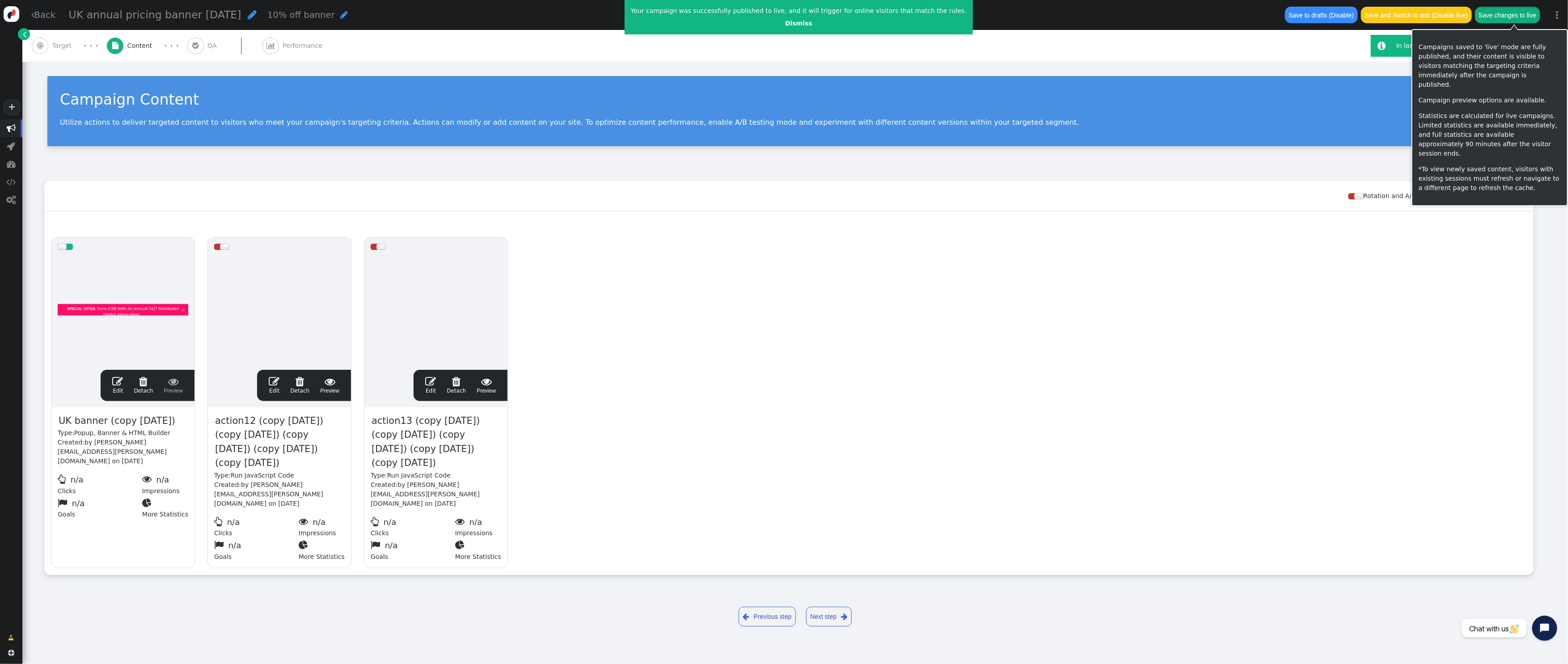
click at [1525, 17] on button "Save changes to live" at bounding box center [1508, 14] width 65 height 16
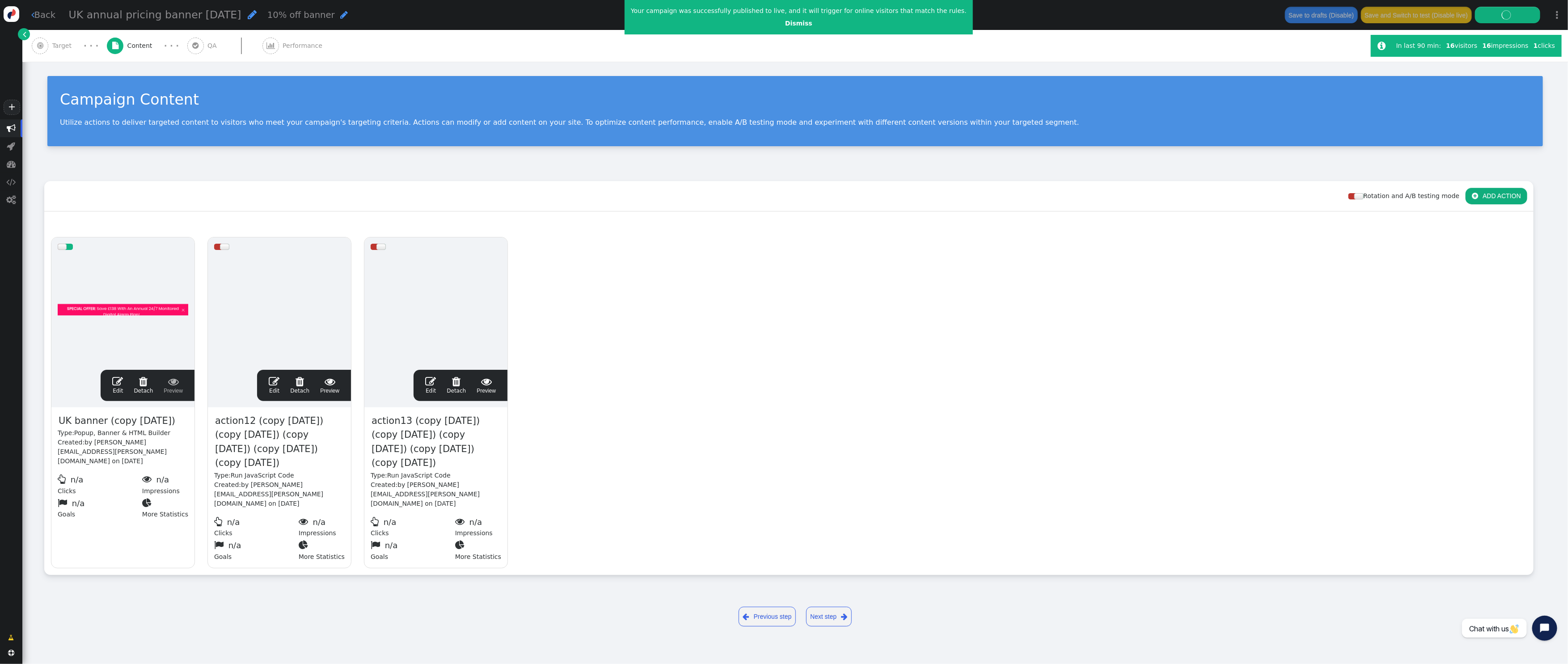
click at [113, 387] on span "" at bounding box center [117, 381] width 10 height 10
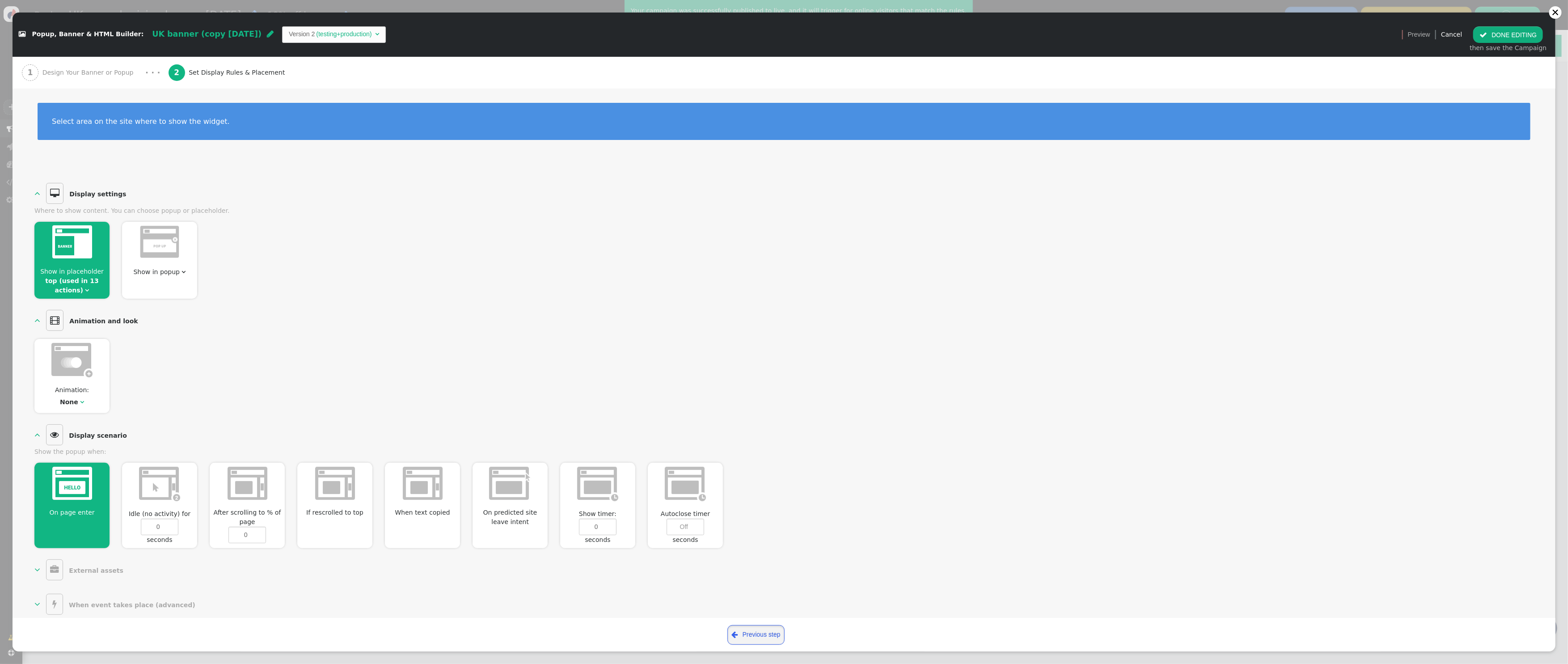
click at [751, 639] on link " Previous step" at bounding box center [756, 635] width 58 height 20
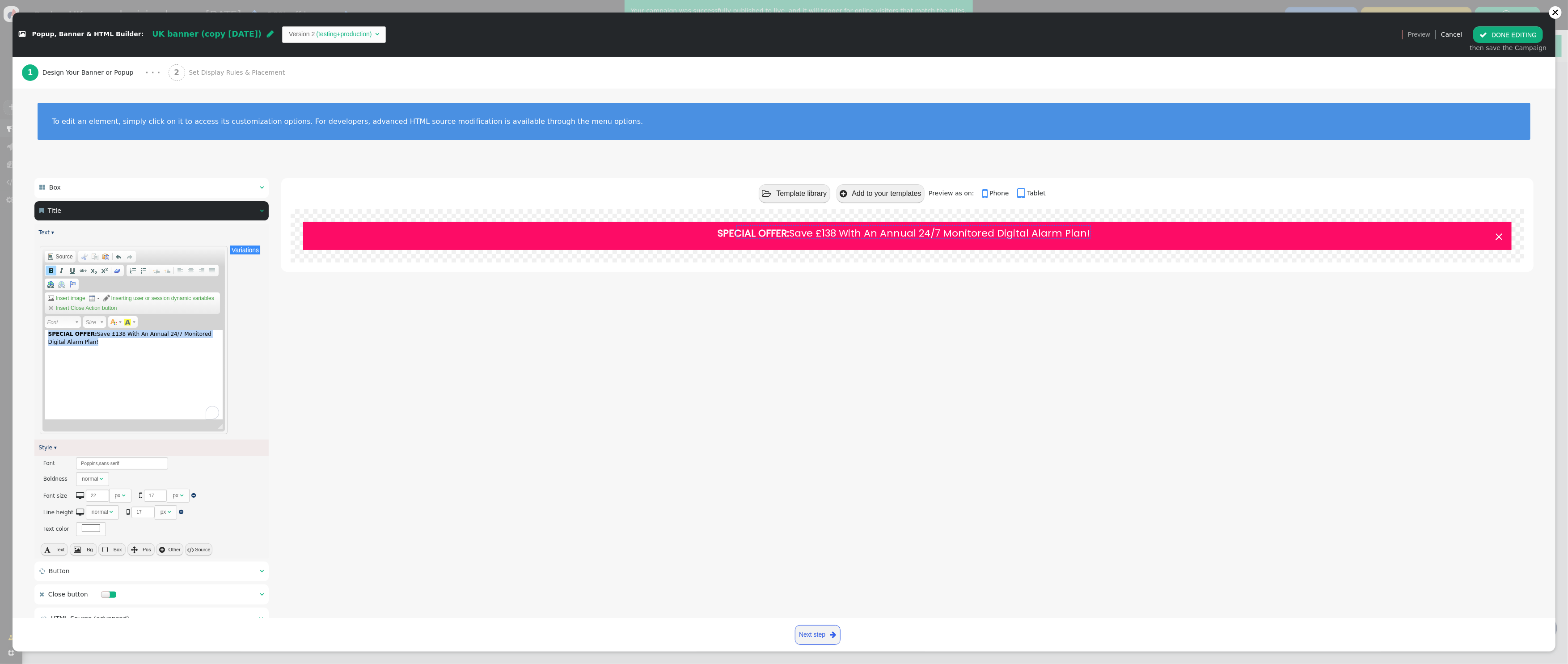
drag, startPoint x: 91, startPoint y: 345, endPoint x: 27, endPoint y: 321, distance: 68.4
click at [27, 321] on div " Box   Style ▾ × Width There are alternatives. Default value:  100 %   Va…" at bounding box center [784, 405] width 1543 height 480
click at [192, 272] on span at bounding box center [191, 271] width 8 height 8
click at [188, 270] on span at bounding box center [191, 271] width 8 height 8
click at [124, 343] on div "SPECIAL OFFER: Save £138 With An Annual 24/7 Monitored Digital Alarm Plan!" at bounding box center [133, 374] width 178 height 90
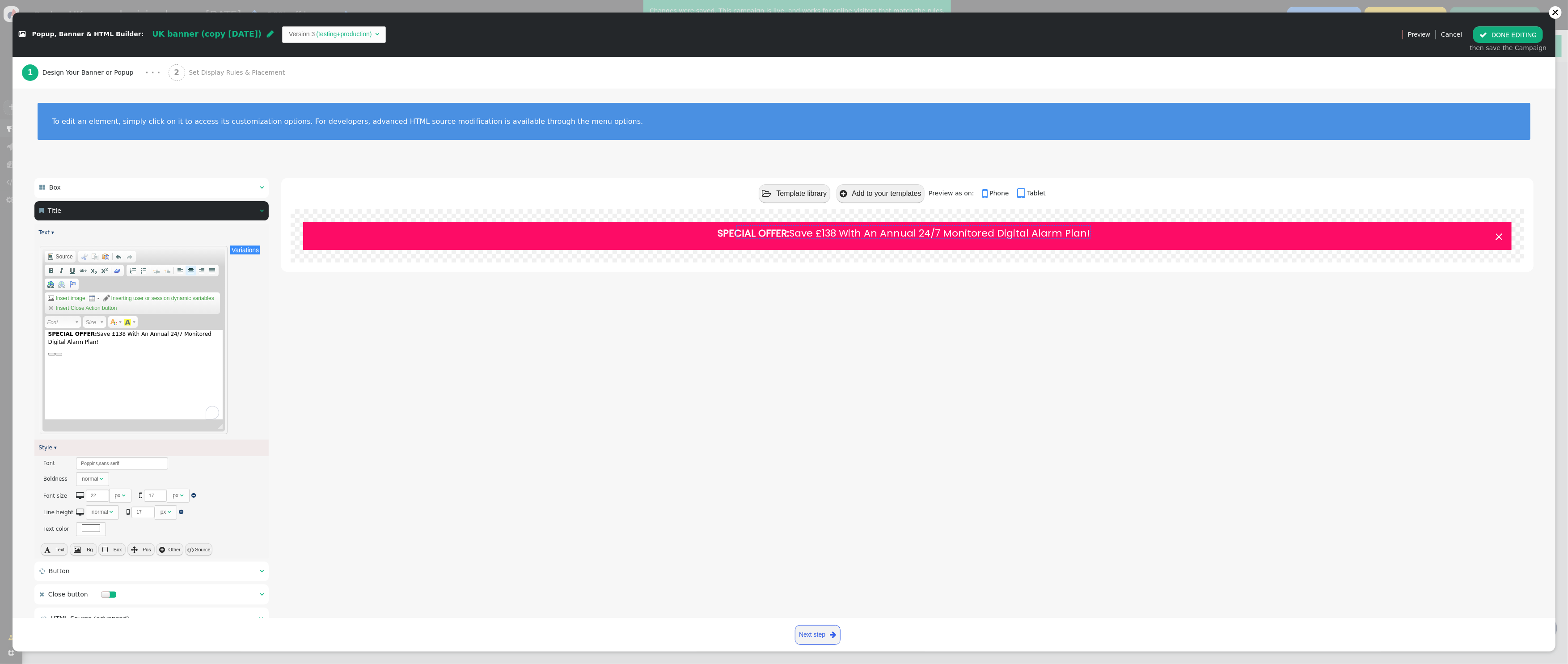
click at [188, 272] on span at bounding box center [191, 271] width 8 height 8
click at [208, 272] on span at bounding box center [212, 271] width 8 height 8
click at [191, 272] on span at bounding box center [191, 271] width 8 height 8
click at [1507, 37] on button " DONE EDITING" at bounding box center [1509, 34] width 70 height 16
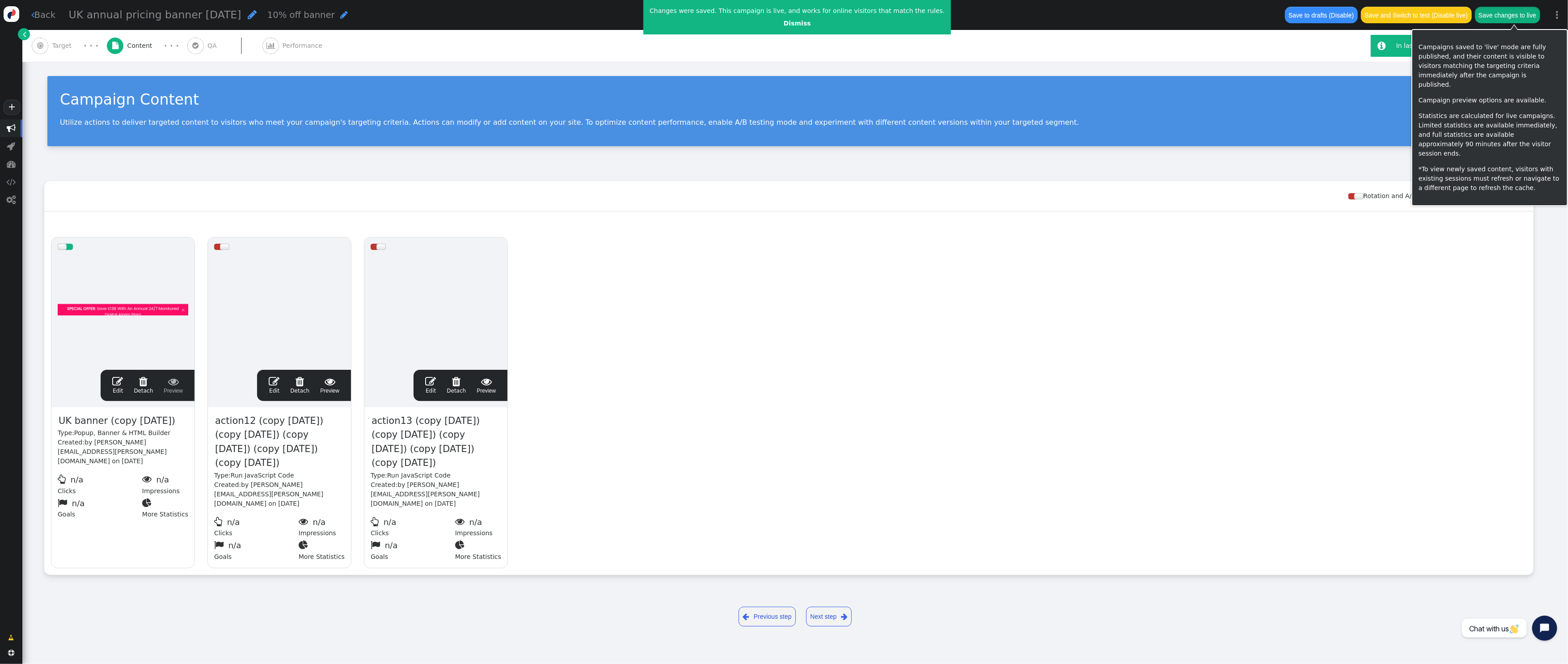
click at [1522, 13] on button "Save changes to live" at bounding box center [1508, 14] width 65 height 16
